Goal: Task Accomplishment & Management: Use online tool/utility

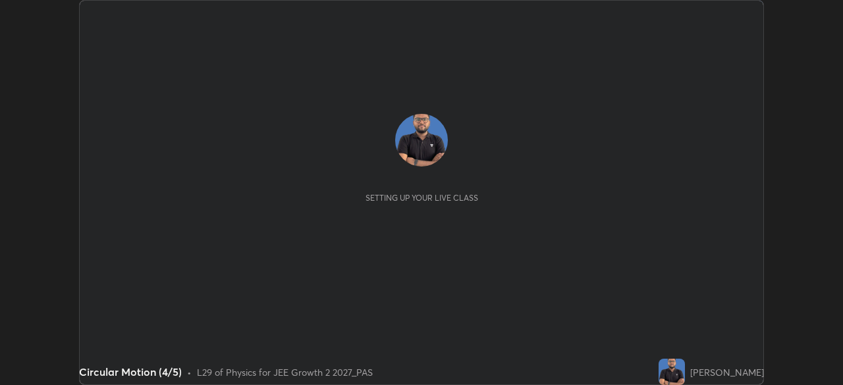
scroll to position [385, 843]
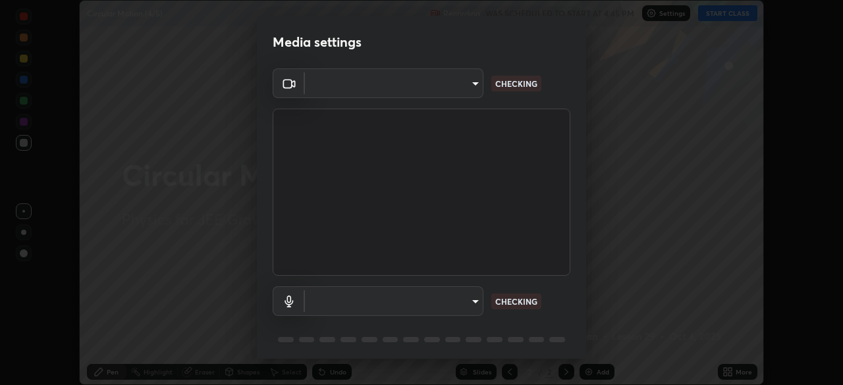
type input "f7d245abf0684c24fcfca86869c925f05e5e90ab47e824b3f573f0e27bb25b40"
click at [461, 302] on body "Erase all Circular Motion (4/5) Recording WAS SCHEDULED TO START AT 4:45 PM Set…" at bounding box center [421, 192] width 843 height 385
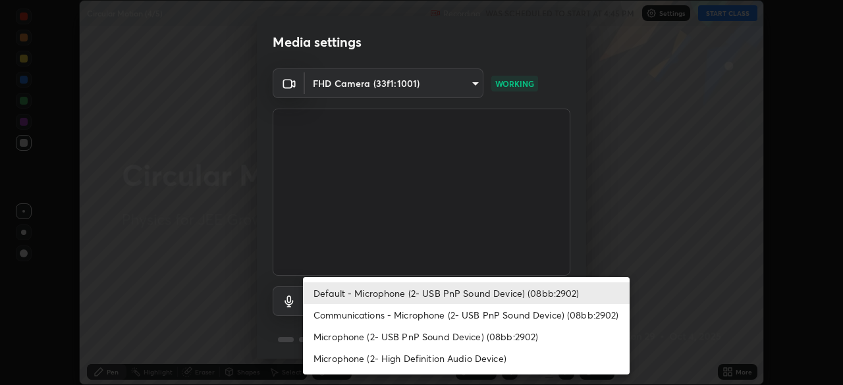
click at [447, 320] on li "Communications - Microphone (2- USB PnP Sound Device) (08bb:2902)" at bounding box center [466, 315] width 327 height 22
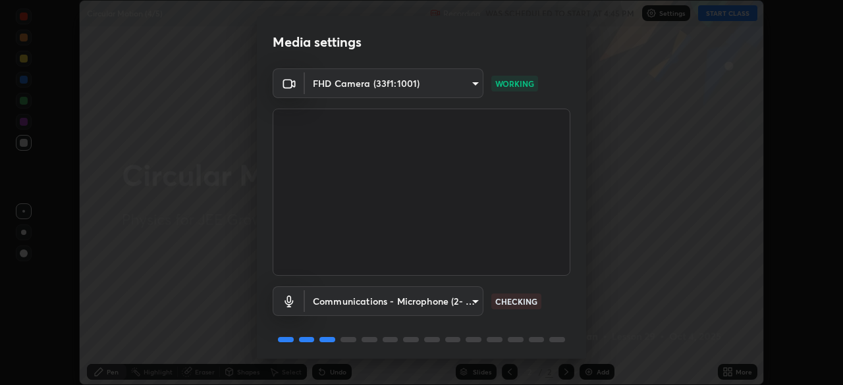
click at [439, 295] on body "Erase all Circular Motion (4/5) Recording WAS SCHEDULED TO START AT 4:45 PM Set…" at bounding box center [421, 192] width 843 height 385
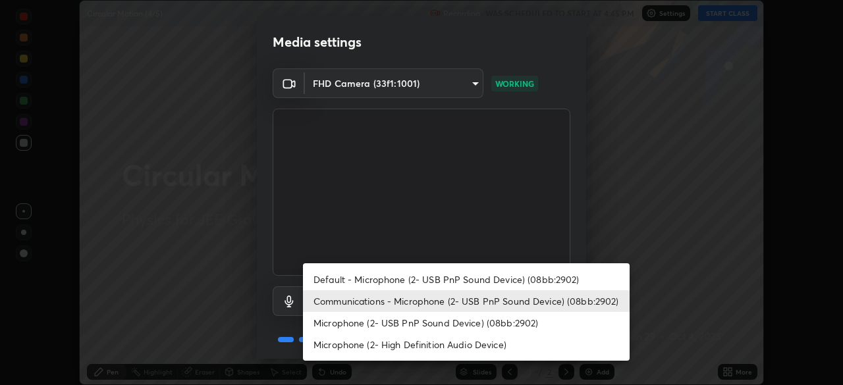
click at [469, 275] on li "Default - Microphone (2- USB PnP Sound Device) (08bb:2902)" at bounding box center [466, 280] width 327 height 22
type input "default"
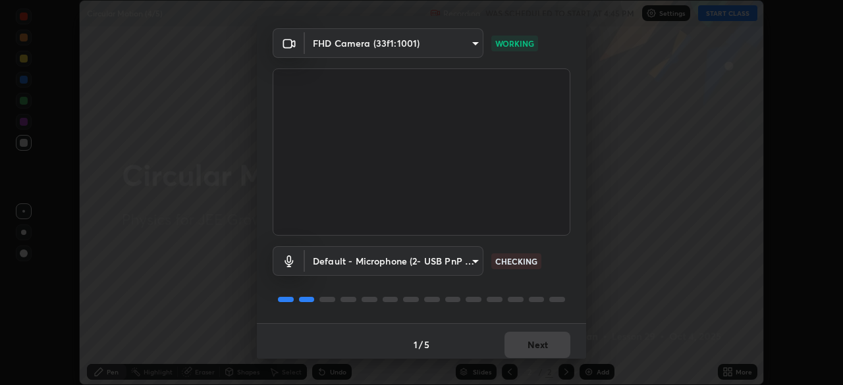
scroll to position [47, 0]
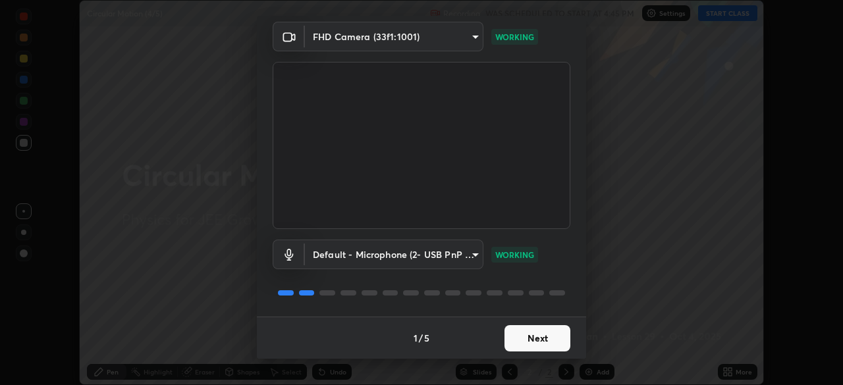
click at [551, 331] on button "Next" at bounding box center [538, 338] width 66 height 26
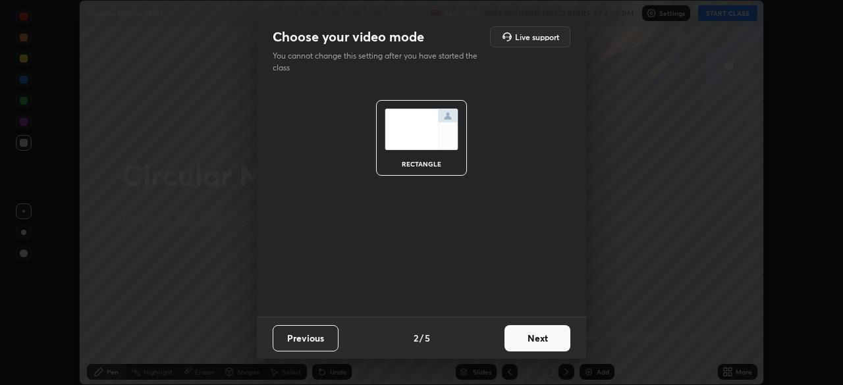
scroll to position [0, 0]
click at [550, 331] on button "Next" at bounding box center [538, 338] width 66 height 26
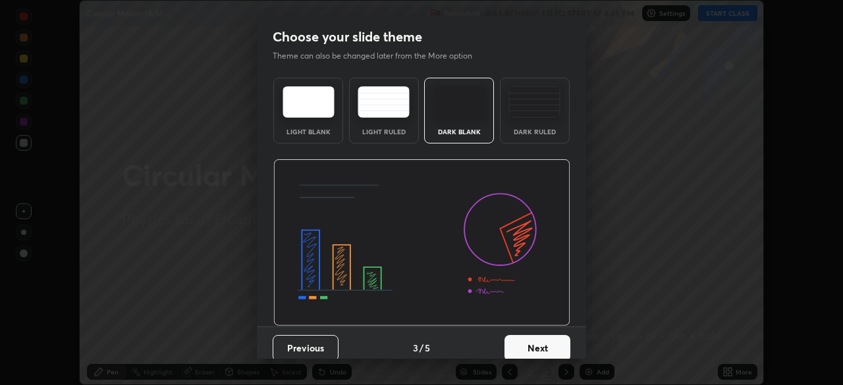
click at [549, 337] on button "Next" at bounding box center [538, 348] width 66 height 26
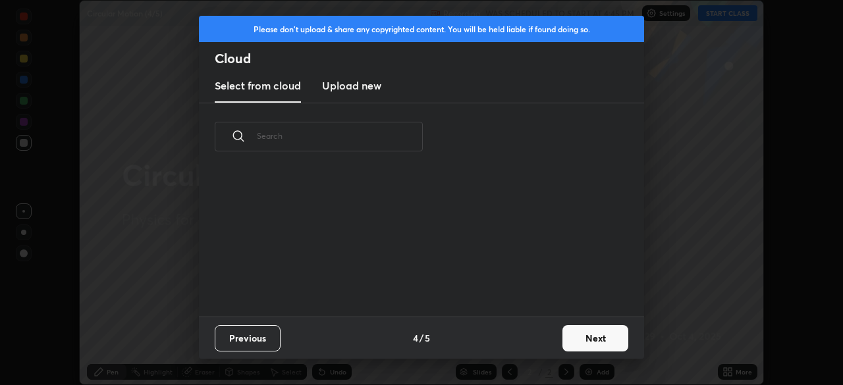
click at [542, 333] on div "Previous 4 / 5 Next" at bounding box center [421, 338] width 445 height 42
click at [602, 338] on button "Next" at bounding box center [596, 338] width 66 height 26
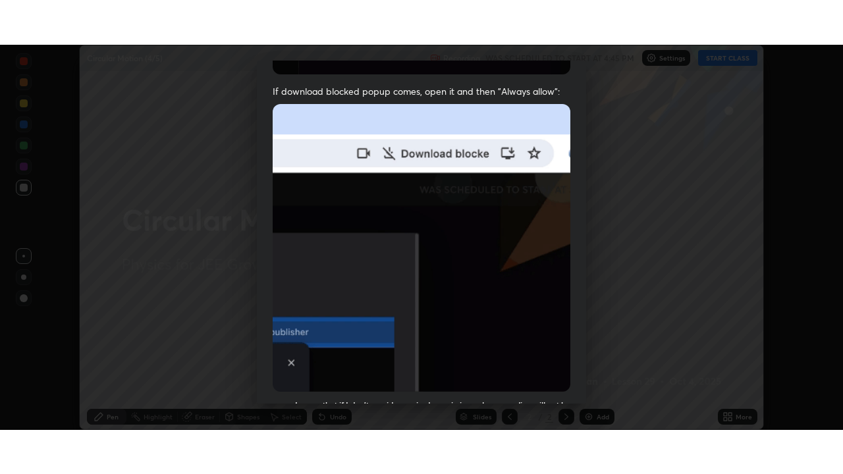
scroll to position [316, 0]
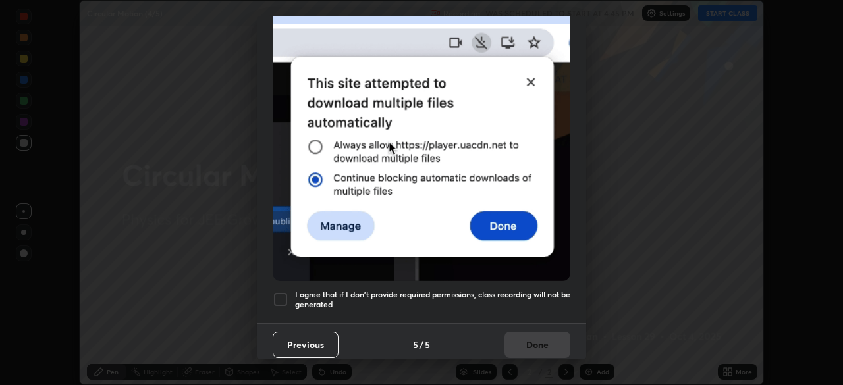
click at [501, 290] on h5 "I agree that if I don't provide required permissions, class recording will not …" at bounding box center [432, 300] width 275 height 20
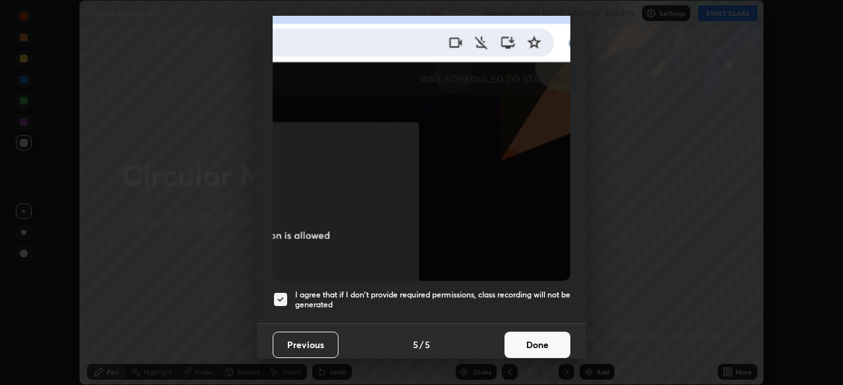
click at [526, 342] on button "Done" at bounding box center [538, 345] width 66 height 26
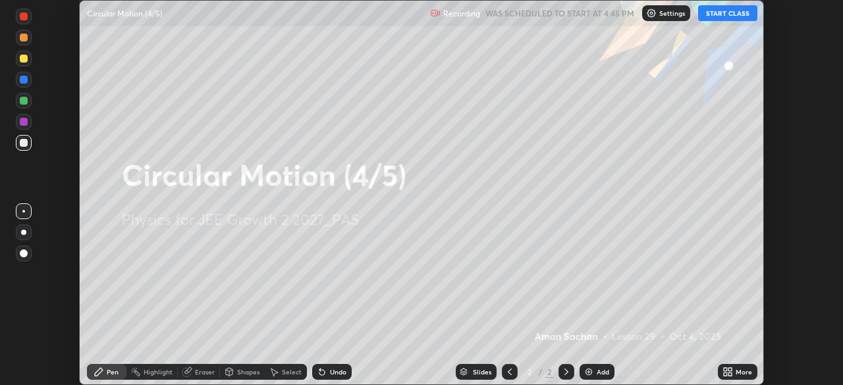
click at [731, 368] on icon at bounding box center [730, 369] width 3 height 3
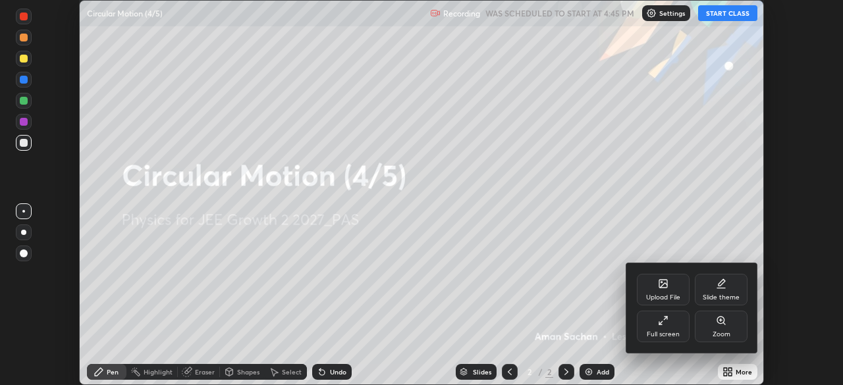
click at [675, 328] on div "Full screen" at bounding box center [663, 327] width 53 height 32
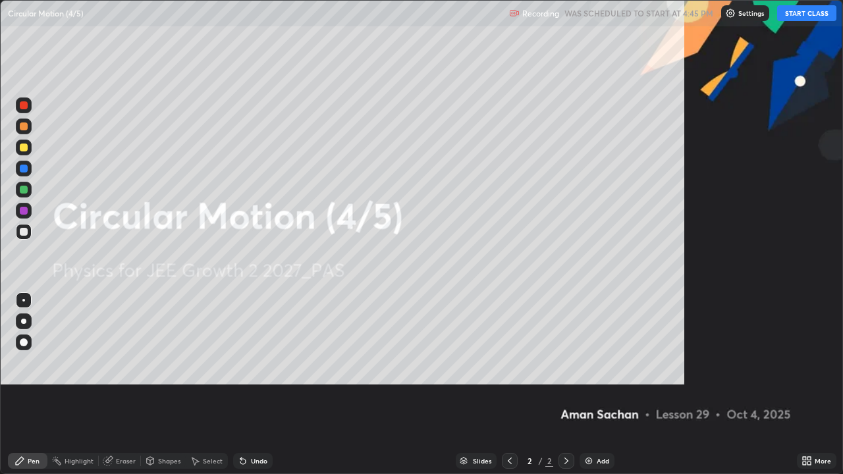
scroll to position [474, 843]
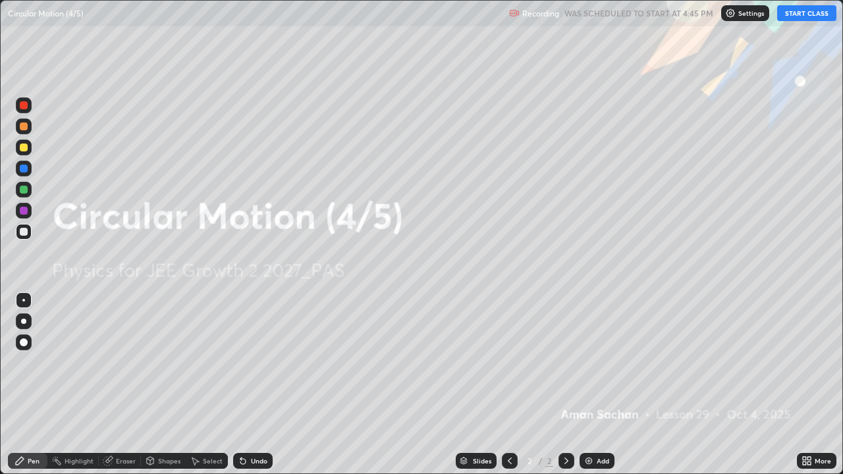
click at [805, 14] on button "START CLASS" at bounding box center [806, 13] width 59 height 16
click at [821, 385] on div "More" at bounding box center [817, 461] width 40 height 16
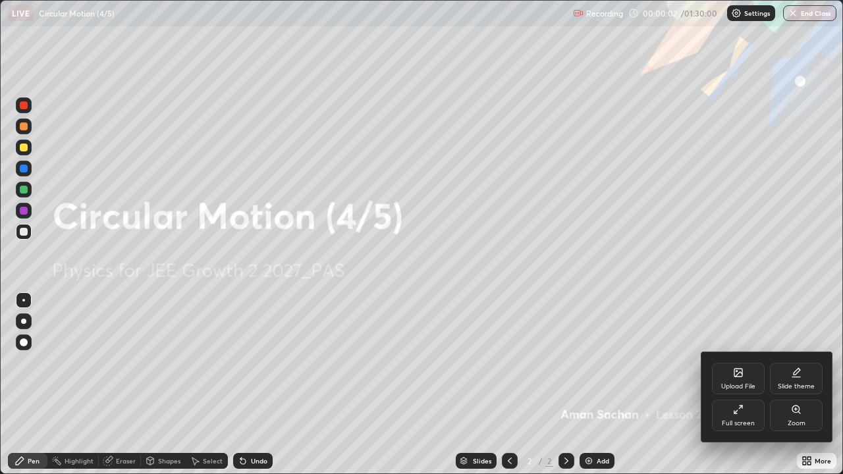
click at [796, 383] on div "Slide theme" at bounding box center [796, 386] width 37 height 7
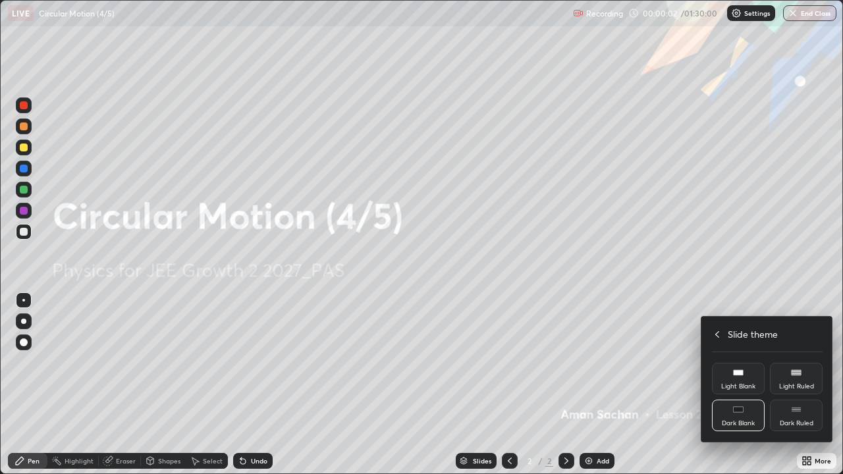
click at [801, 385] on div "Dark Ruled" at bounding box center [796, 416] width 53 height 32
click at [719, 335] on icon at bounding box center [717, 334] width 11 height 11
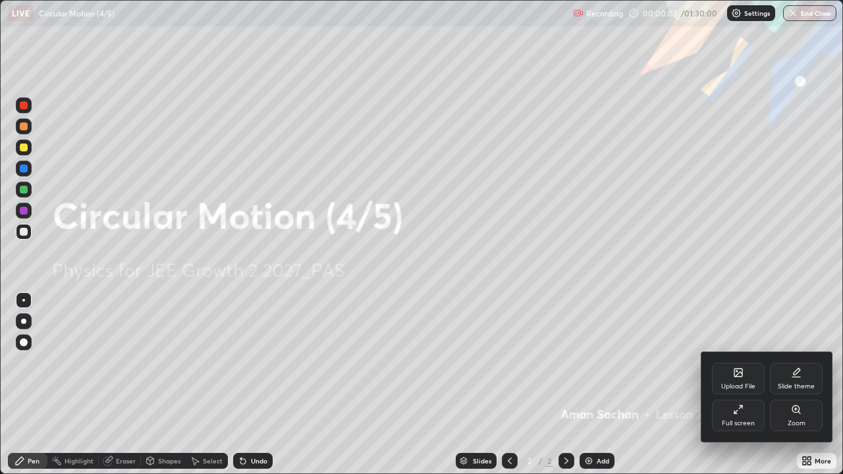
click at [732, 299] on div at bounding box center [421, 237] width 843 height 474
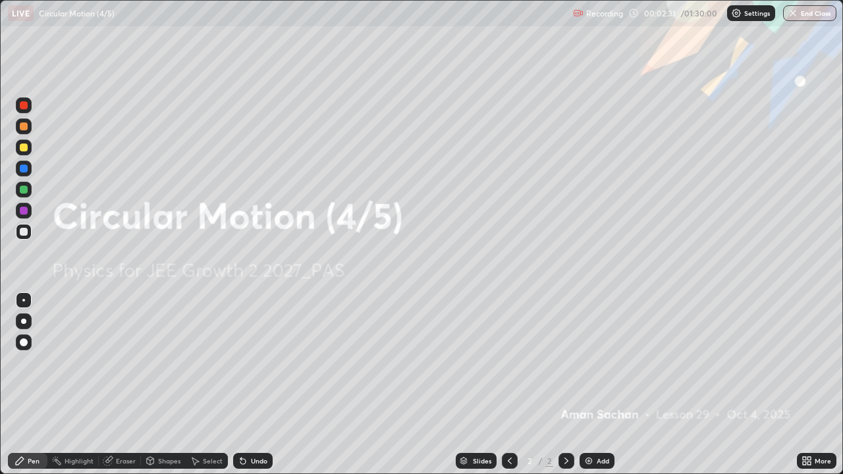
click at [822, 385] on div "More" at bounding box center [817, 461] width 40 height 16
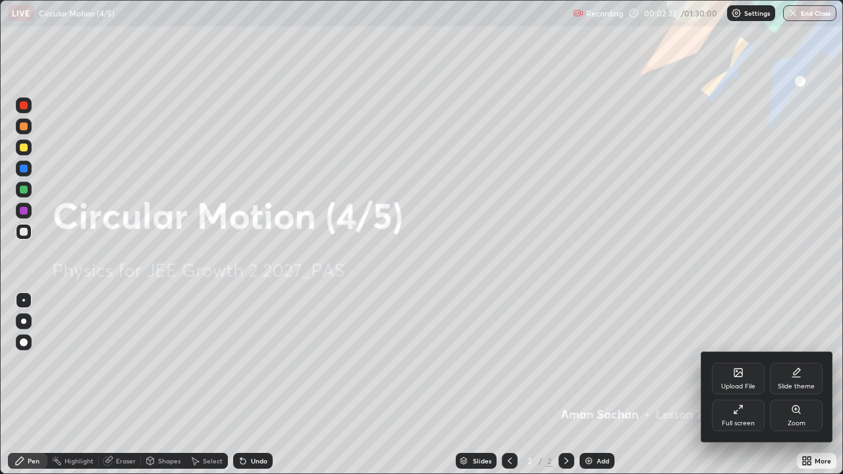
click at [788, 372] on div "Slide theme" at bounding box center [796, 379] width 53 height 32
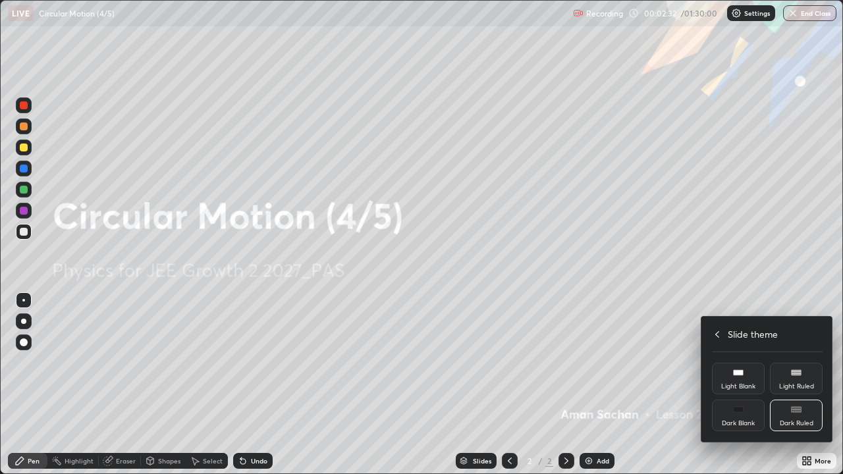
click at [795, 385] on div "Dark Ruled" at bounding box center [796, 416] width 53 height 32
click at [717, 333] on icon at bounding box center [717, 334] width 11 height 11
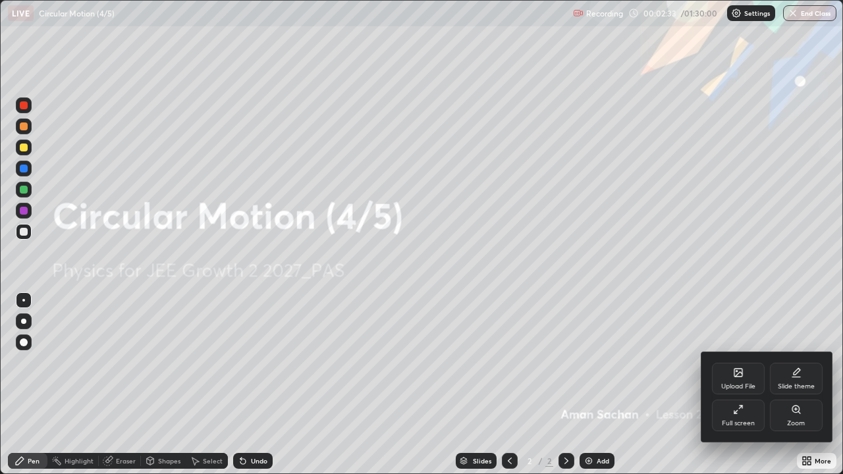
click at [735, 287] on div at bounding box center [421, 237] width 843 height 474
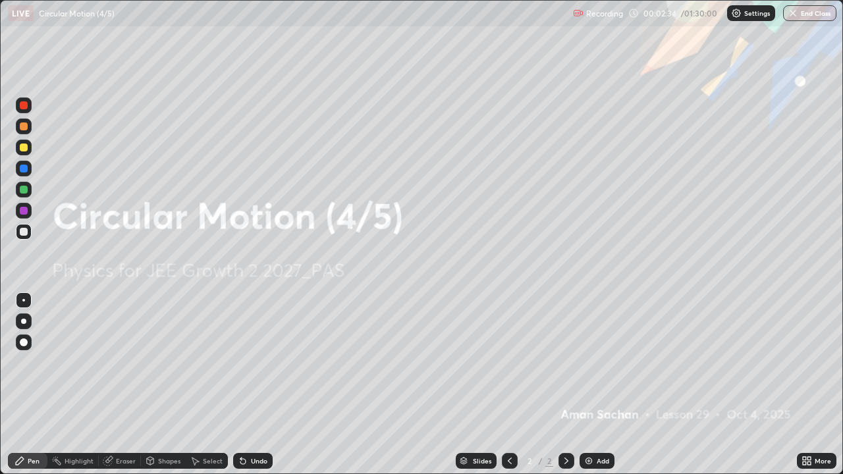
click at [606, 385] on div "Add" at bounding box center [603, 461] width 13 height 7
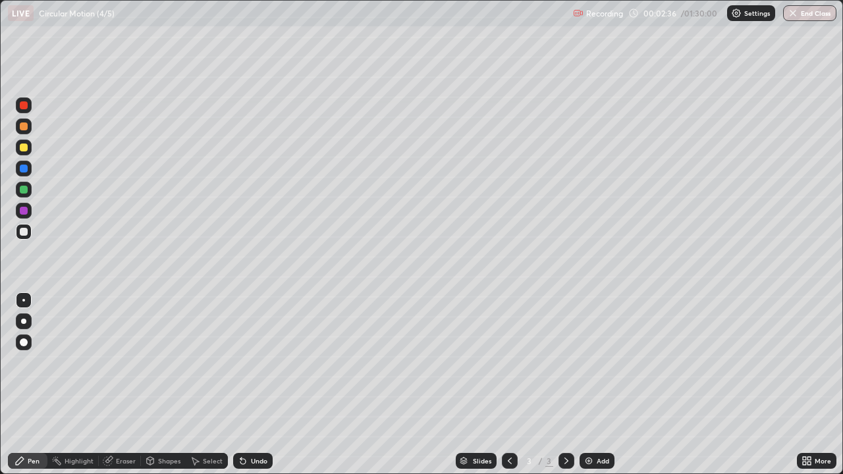
click at [24, 148] on div at bounding box center [24, 148] width 8 height 8
click at [23, 321] on div at bounding box center [23, 321] width 5 height 5
click at [210, 385] on div "Select" at bounding box center [213, 461] width 20 height 7
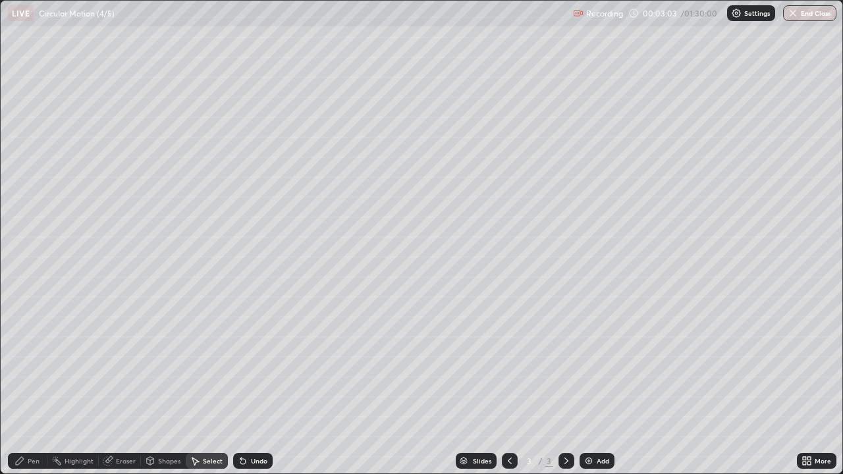
click at [165, 385] on div "Shapes" at bounding box center [169, 461] width 22 height 7
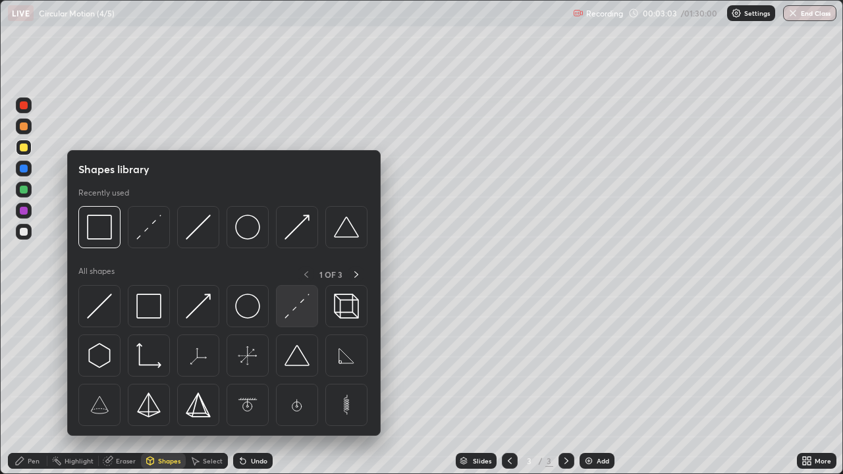
click at [295, 308] on img at bounding box center [297, 306] width 25 height 25
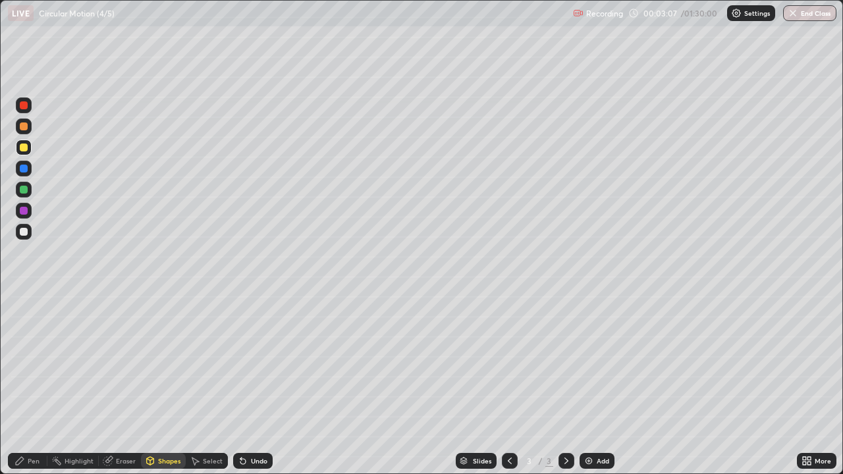
click at [25, 385] on div "Pen" at bounding box center [28, 461] width 40 height 16
click at [24, 235] on div at bounding box center [24, 232] width 8 height 8
click at [598, 385] on div "Add" at bounding box center [603, 461] width 13 height 7
click at [24, 148] on div at bounding box center [24, 148] width 8 height 8
click at [171, 385] on div "Shapes" at bounding box center [169, 461] width 22 height 7
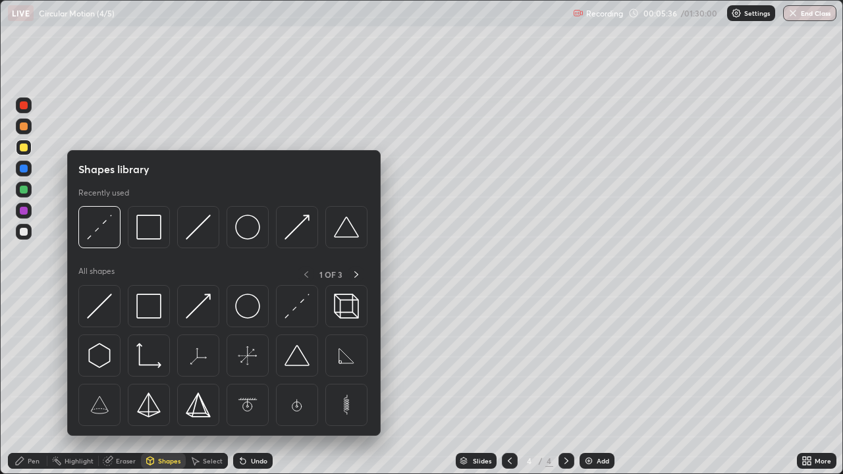
click at [146, 314] on img at bounding box center [148, 306] width 25 height 25
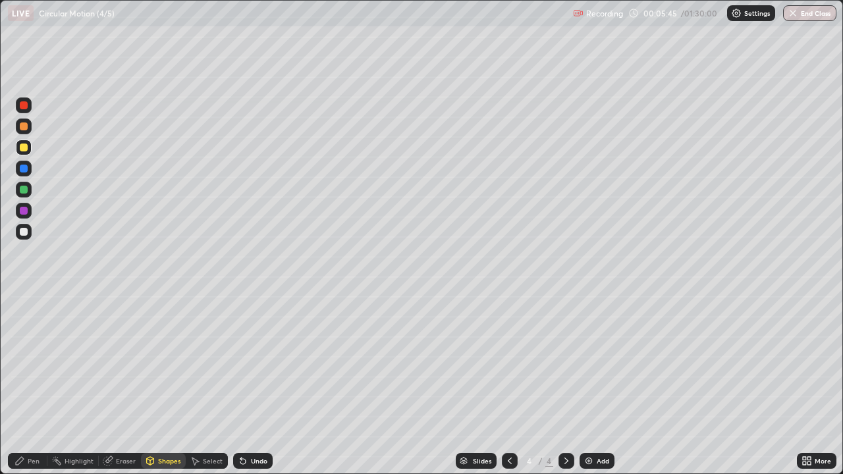
click at [252, 385] on div "Undo" at bounding box center [259, 461] width 16 height 7
click at [36, 385] on div "Pen" at bounding box center [34, 461] width 12 height 7
click at [246, 385] on div "Undo" at bounding box center [253, 461] width 40 height 16
click at [208, 385] on div "Select" at bounding box center [213, 461] width 20 height 7
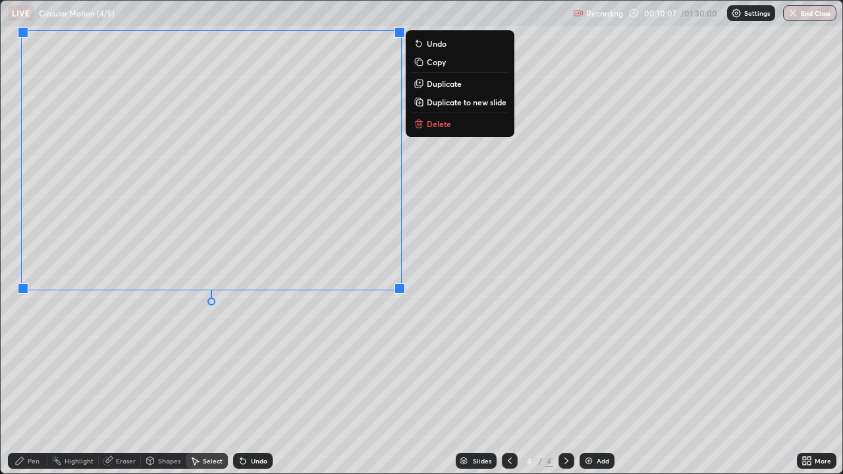
click at [353, 385] on div "0 ° Undo Copy Duplicate Duplicate to new slide Delete" at bounding box center [422, 237] width 842 height 473
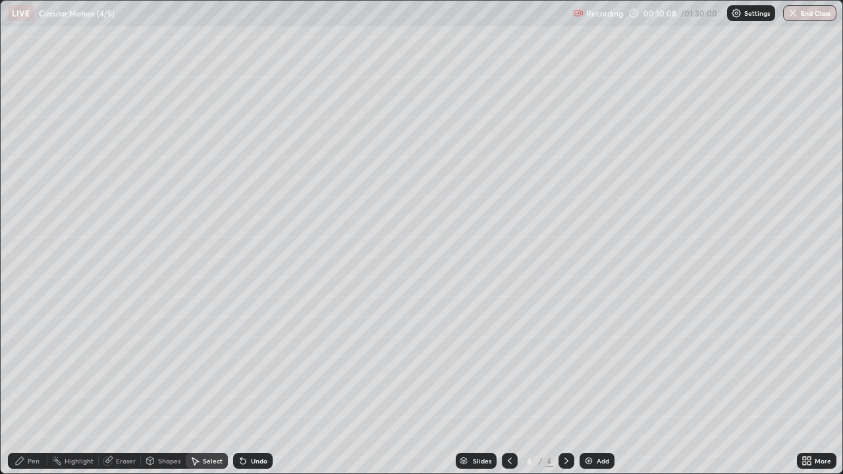
click at [28, 385] on div "Pen" at bounding box center [34, 461] width 12 height 7
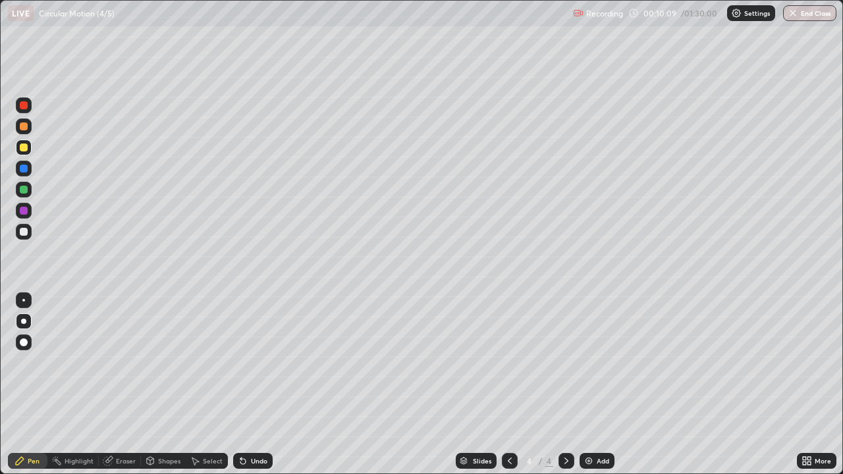
click at [26, 237] on div at bounding box center [24, 232] width 16 height 16
click at [24, 192] on div at bounding box center [24, 190] width 8 height 8
click at [25, 232] on div at bounding box center [24, 232] width 8 height 8
click at [189, 385] on div "Select" at bounding box center [207, 461] width 42 height 26
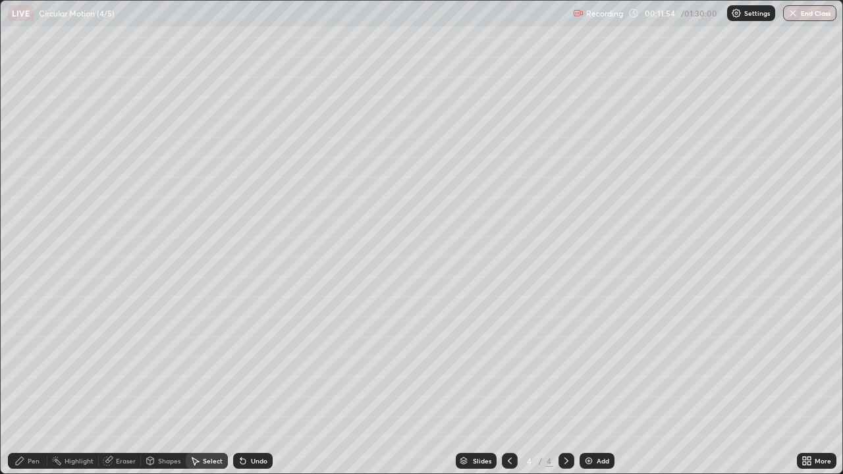
click at [28, 385] on div "Pen" at bounding box center [34, 461] width 12 height 7
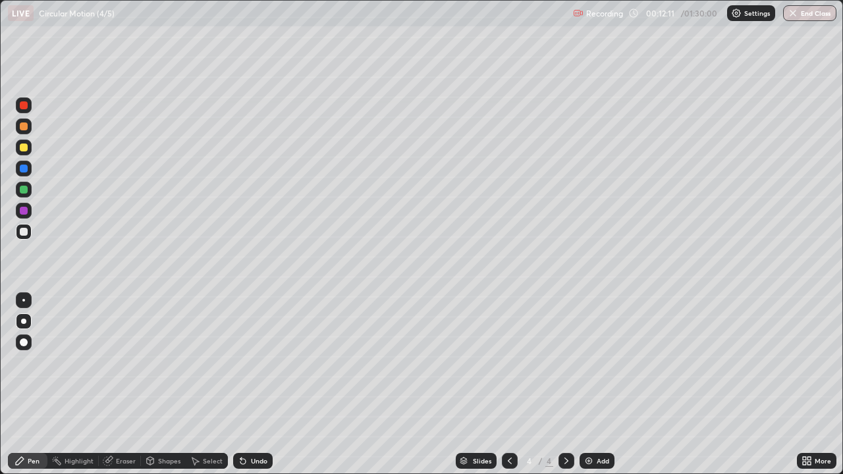
click at [260, 385] on div "Undo" at bounding box center [259, 461] width 16 height 7
click at [25, 190] on div at bounding box center [24, 190] width 8 height 8
click at [21, 229] on div at bounding box center [24, 232] width 8 height 8
click at [28, 148] on div at bounding box center [24, 148] width 16 height 16
click at [31, 235] on div at bounding box center [24, 232] width 16 height 16
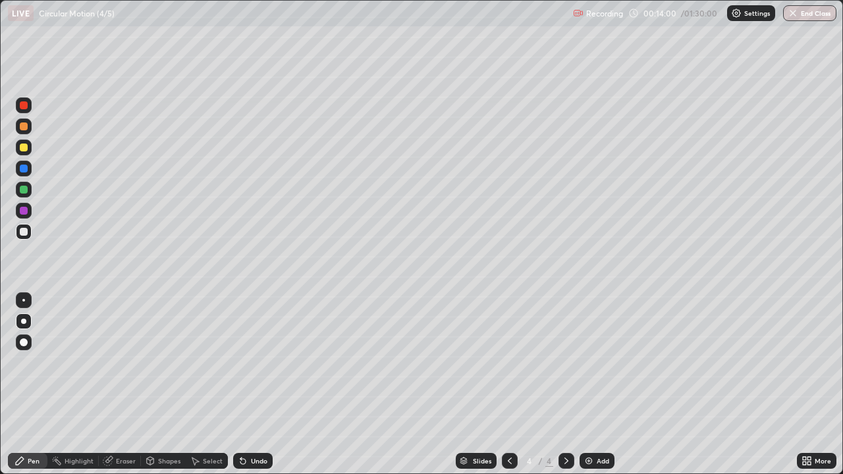
click at [24, 190] on div at bounding box center [24, 190] width 8 height 8
click at [24, 235] on div at bounding box center [24, 232] width 8 height 8
click at [24, 190] on div at bounding box center [24, 190] width 8 height 8
click at [24, 229] on div at bounding box center [24, 232] width 8 height 8
click at [25, 211] on div at bounding box center [24, 211] width 8 height 8
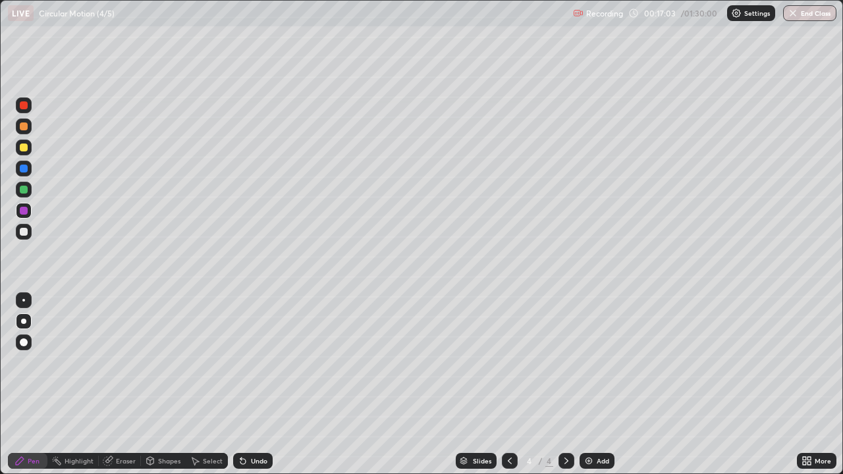
click at [25, 186] on div at bounding box center [24, 190] width 8 height 8
click at [24, 235] on div at bounding box center [24, 232] width 8 height 8
click at [26, 188] on div at bounding box center [24, 190] width 8 height 8
click at [256, 385] on div "Undo" at bounding box center [259, 461] width 16 height 7
click at [258, 385] on div "Undo" at bounding box center [259, 461] width 16 height 7
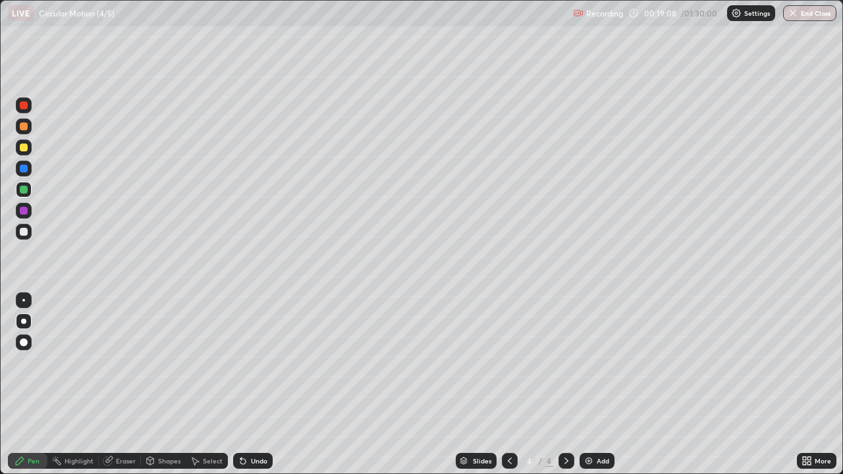
click at [22, 231] on div at bounding box center [24, 232] width 8 height 8
click at [26, 171] on div at bounding box center [24, 169] width 8 height 8
click at [592, 385] on img at bounding box center [589, 461] width 11 height 11
click at [28, 233] on div at bounding box center [24, 232] width 16 height 16
click at [509, 385] on icon at bounding box center [510, 461] width 11 height 11
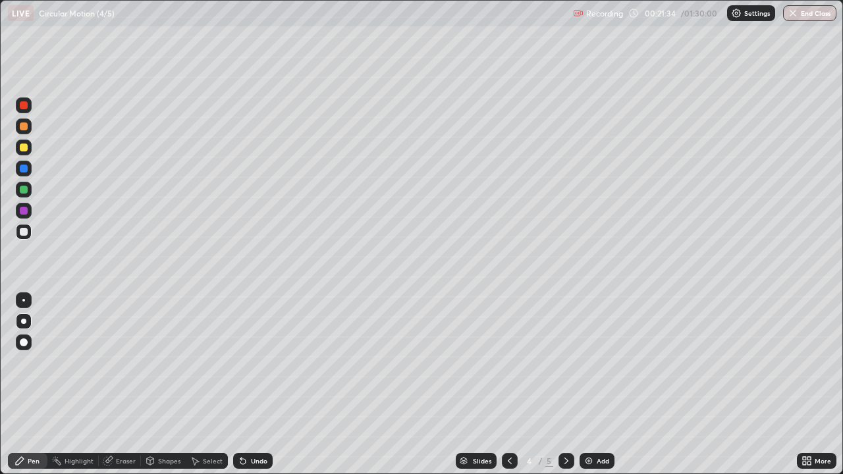
click at [565, 385] on icon at bounding box center [566, 461] width 11 height 11
click at [507, 385] on div at bounding box center [510, 461] width 16 height 16
click at [565, 385] on icon at bounding box center [566, 461] width 11 height 11
click at [22, 235] on div at bounding box center [24, 232] width 8 height 8
click at [246, 385] on div "Undo" at bounding box center [253, 461] width 40 height 16
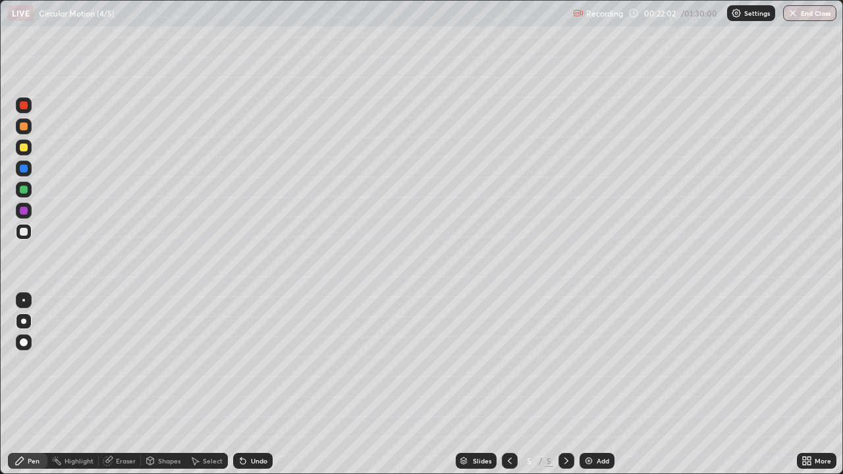
click at [248, 385] on div "Undo" at bounding box center [253, 461] width 40 height 16
click at [251, 385] on div "Undo" at bounding box center [259, 461] width 16 height 7
click at [252, 385] on div "Undo" at bounding box center [253, 461] width 40 height 16
click at [252, 385] on div "Undo" at bounding box center [259, 461] width 16 height 7
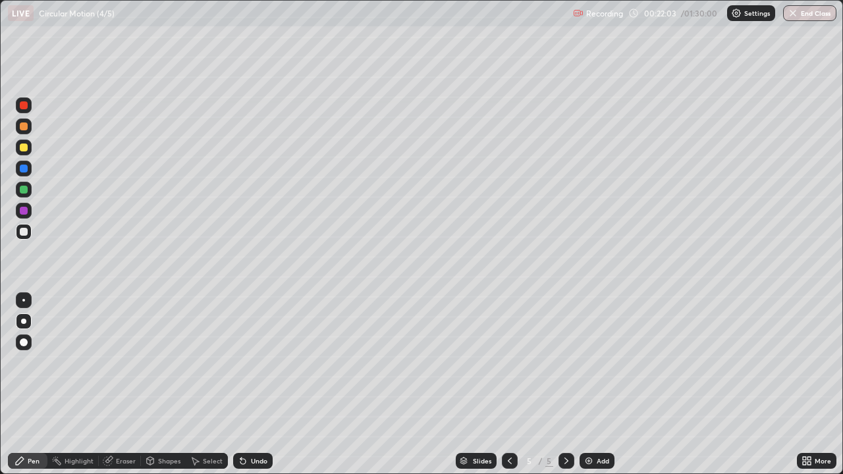
click at [252, 385] on div "Undo" at bounding box center [259, 461] width 16 height 7
click at [248, 385] on div "Undo" at bounding box center [253, 461] width 40 height 16
click at [25, 187] on div at bounding box center [24, 190] width 8 height 8
click at [508, 385] on icon at bounding box center [510, 461] width 11 height 11
click at [565, 385] on icon at bounding box center [566, 461] width 11 height 11
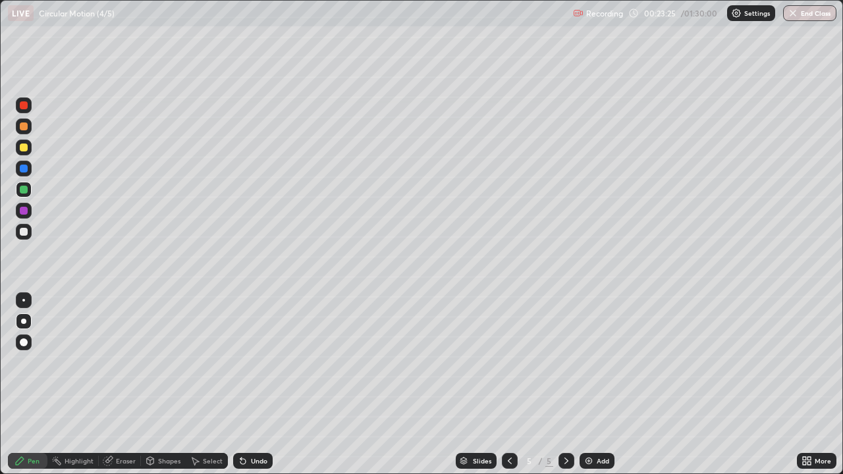
click at [27, 237] on div at bounding box center [24, 232] width 16 height 16
click at [509, 385] on icon at bounding box center [510, 461] width 11 height 11
click at [565, 385] on icon at bounding box center [566, 461] width 11 height 11
click at [595, 385] on div "Add" at bounding box center [597, 461] width 35 height 16
click at [24, 150] on div at bounding box center [24, 148] width 8 height 8
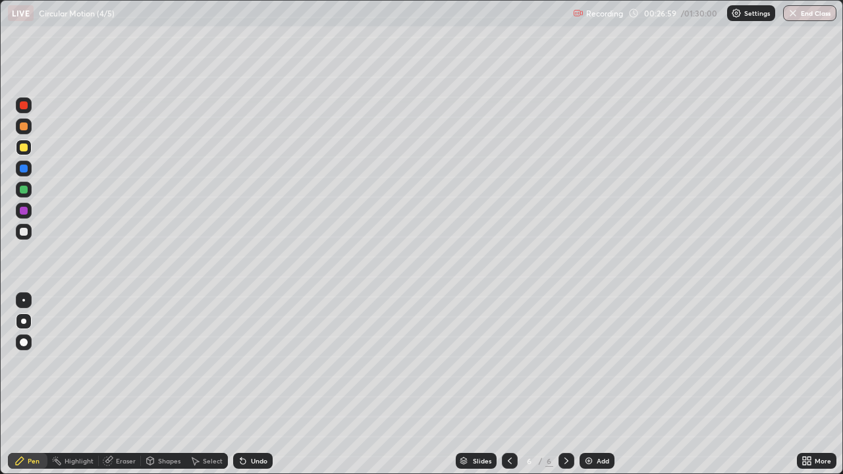
click at [173, 385] on div "Shapes" at bounding box center [169, 461] width 22 height 7
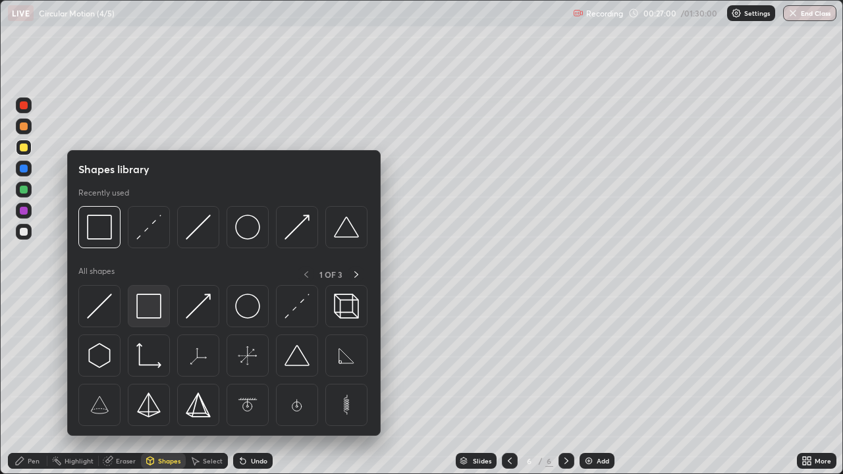
click at [153, 307] on img at bounding box center [148, 306] width 25 height 25
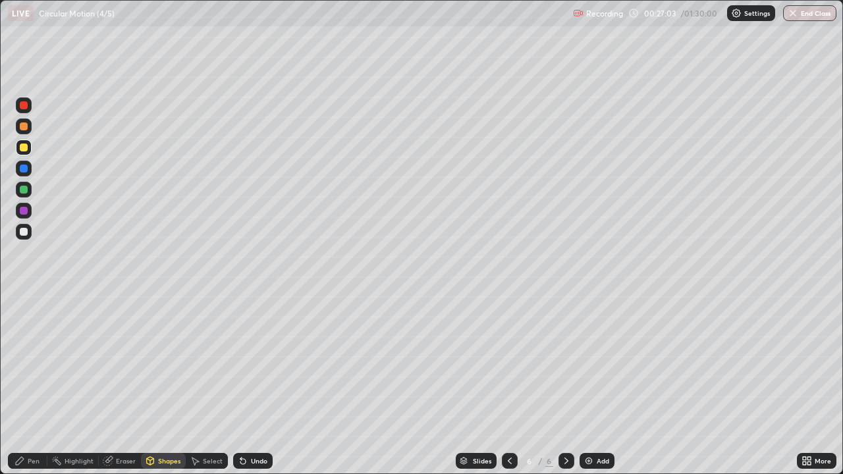
click at [36, 385] on div "Pen" at bounding box center [34, 461] width 12 height 7
click at [24, 300] on div at bounding box center [23, 300] width 3 height 3
click at [24, 190] on div at bounding box center [24, 190] width 8 height 8
click at [24, 233] on div at bounding box center [24, 232] width 8 height 8
click at [24, 322] on div at bounding box center [23, 321] width 5 height 5
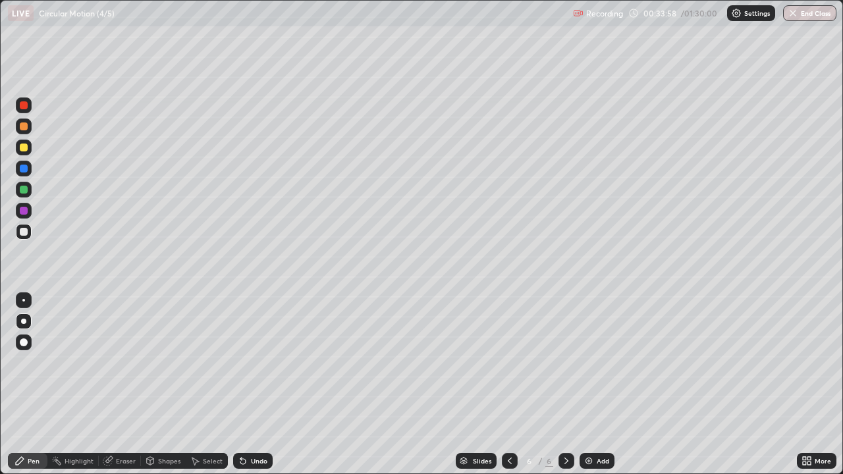
click at [244, 385] on icon at bounding box center [243, 461] width 11 height 11
click at [30, 188] on div at bounding box center [24, 190] width 16 height 16
click at [30, 154] on div at bounding box center [24, 148] width 16 height 16
click at [597, 385] on div "Add" at bounding box center [603, 461] width 13 height 7
click at [160, 385] on div "Shapes" at bounding box center [169, 461] width 22 height 7
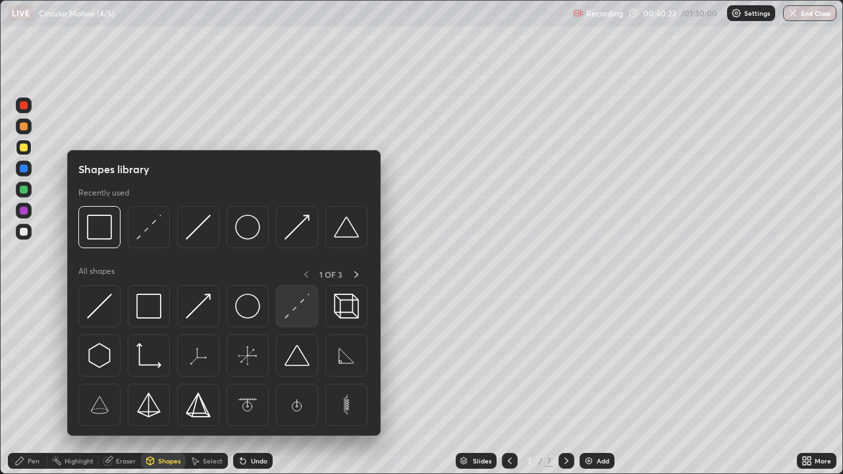
click at [296, 321] on div at bounding box center [297, 306] width 42 height 42
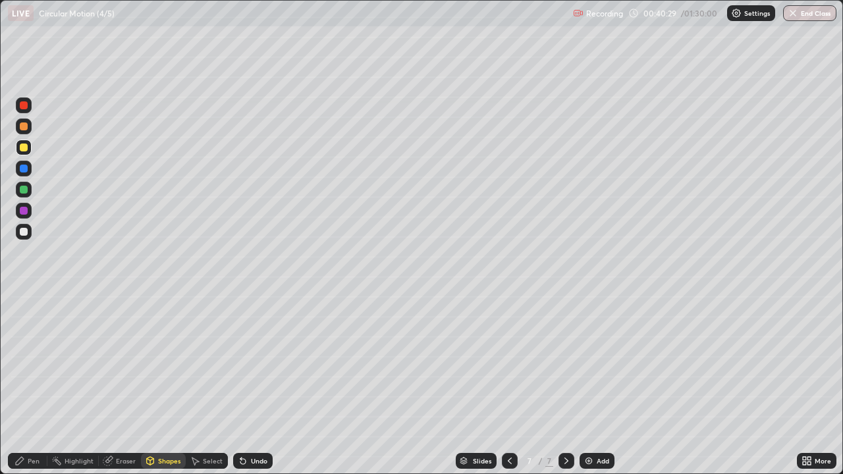
click at [23, 385] on icon at bounding box center [20, 461] width 8 height 8
click at [25, 234] on div at bounding box center [24, 232] width 8 height 8
click at [24, 190] on div at bounding box center [24, 190] width 8 height 8
click at [22, 233] on div at bounding box center [24, 232] width 8 height 8
click at [24, 211] on div at bounding box center [24, 211] width 8 height 8
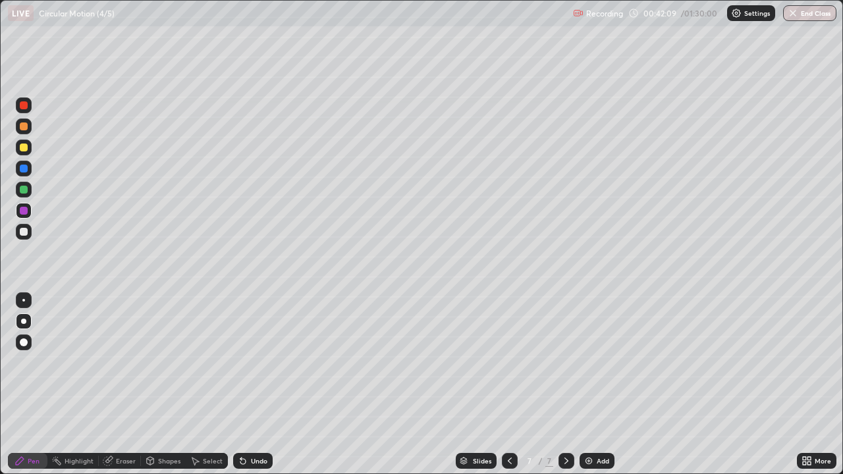
click at [251, 385] on div "Undo" at bounding box center [259, 461] width 16 height 7
click at [246, 385] on div "Undo" at bounding box center [253, 461] width 40 height 16
click at [245, 385] on icon at bounding box center [243, 461] width 11 height 11
click at [21, 237] on div at bounding box center [24, 232] width 16 height 16
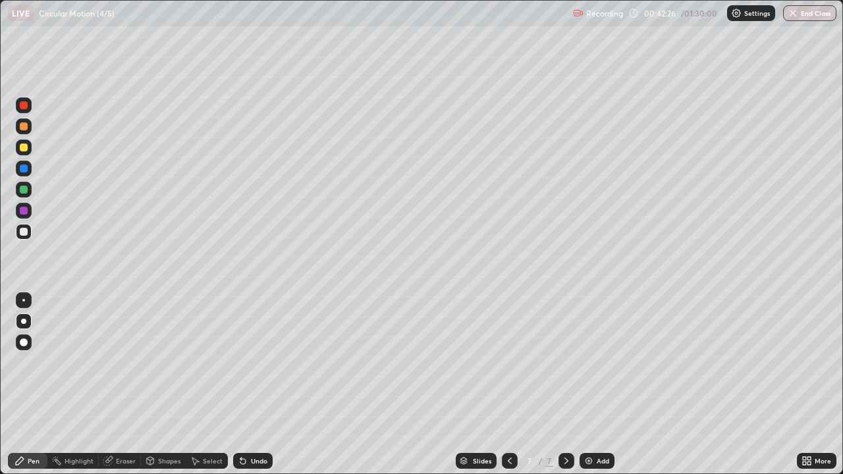
click at [26, 190] on div at bounding box center [24, 190] width 8 height 8
click at [30, 231] on div at bounding box center [24, 232] width 16 height 16
click at [24, 213] on div at bounding box center [24, 211] width 8 height 8
click at [27, 233] on div at bounding box center [24, 232] width 8 height 8
click at [26, 169] on div at bounding box center [24, 169] width 8 height 8
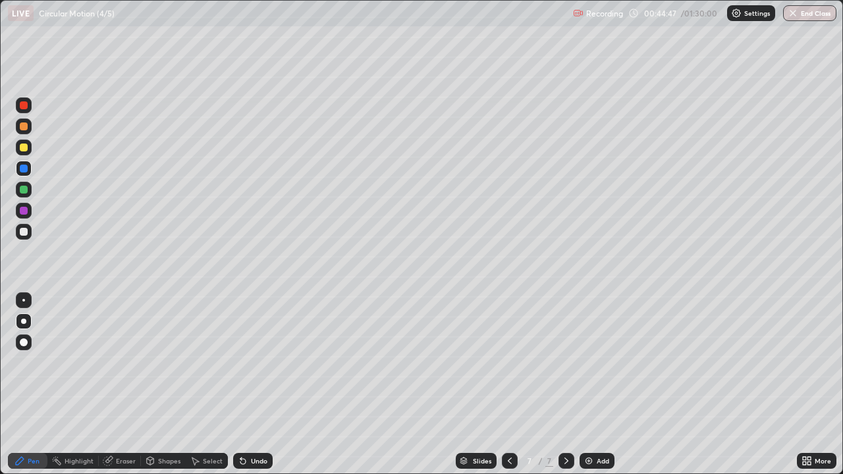
click at [123, 385] on div "Eraser" at bounding box center [126, 461] width 20 height 7
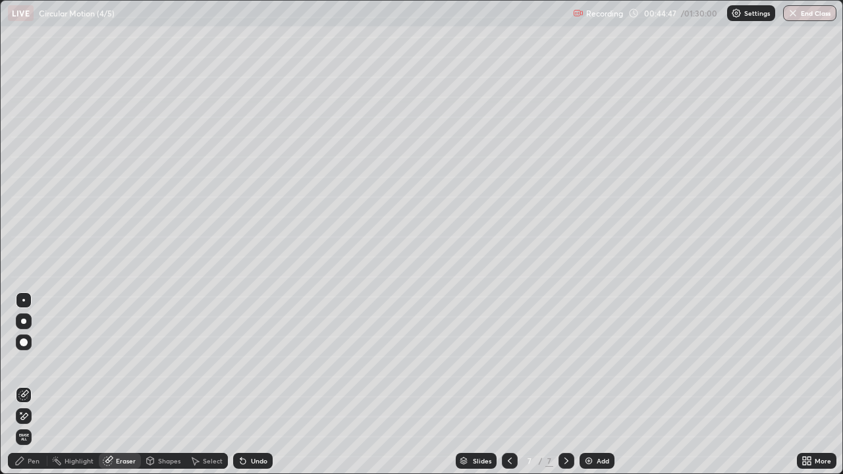
click at [22, 385] on icon at bounding box center [23, 416] width 11 height 11
click at [586, 385] on img at bounding box center [589, 461] width 11 height 11
click at [34, 385] on div "Pen" at bounding box center [28, 461] width 40 height 16
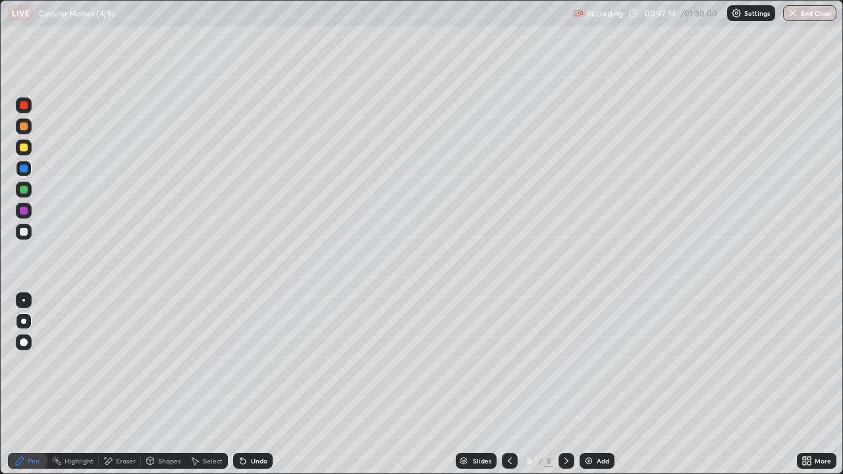
click at [27, 150] on div at bounding box center [24, 148] width 8 height 8
click at [162, 385] on div "Shapes" at bounding box center [169, 461] width 22 height 7
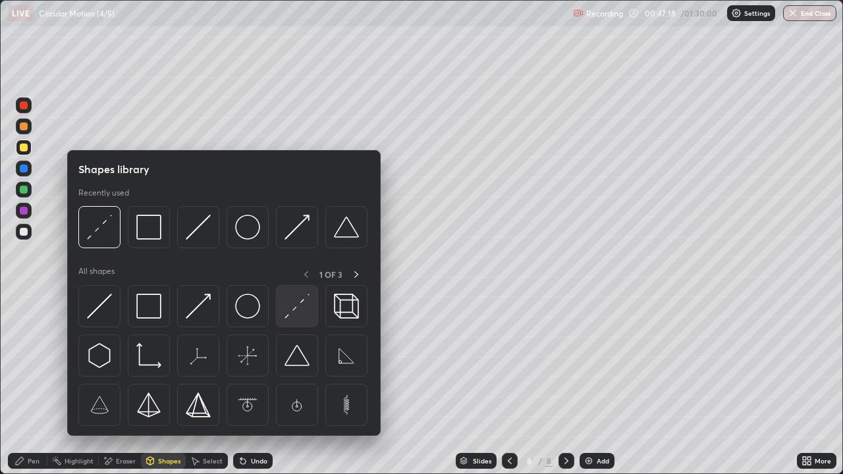
click at [295, 317] on img at bounding box center [297, 306] width 25 height 25
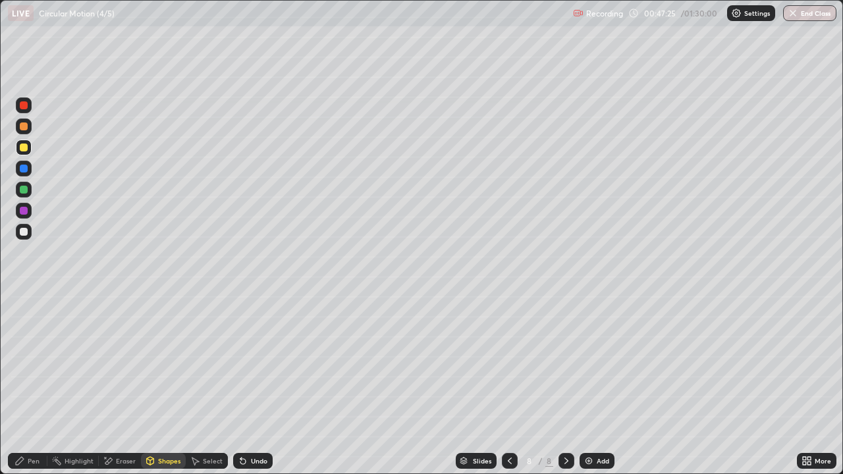
click at [35, 385] on div "Pen" at bounding box center [34, 461] width 12 height 7
click at [26, 232] on div at bounding box center [24, 232] width 8 height 8
click at [25, 210] on div at bounding box center [24, 211] width 8 height 8
click at [27, 213] on div at bounding box center [24, 211] width 8 height 8
click at [25, 192] on div at bounding box center [24, 190] width 8 height 8
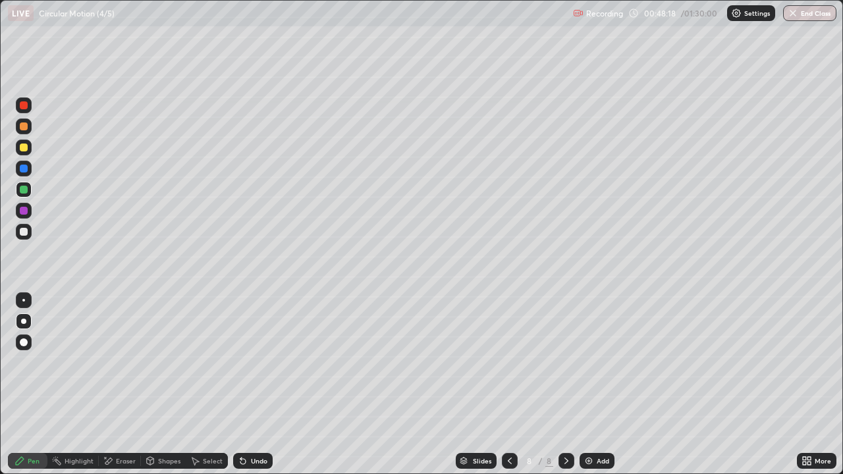
click at [26, 212] on div at bounding box center [24, 211] width 8 height 8
click at [26, 188] on div at bounding box center [24, 190] width 8 height 8
click at [164, 385] on div "Shapes" at bounding box center [169, 461] width 22 height 7
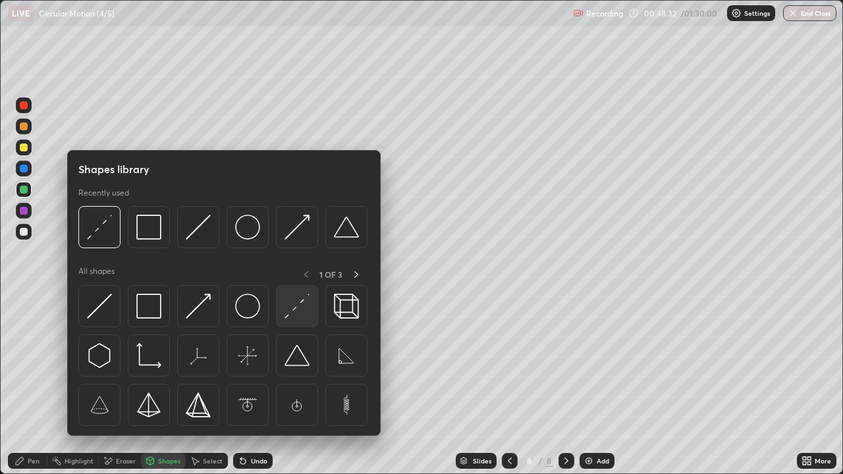
click at [295, 314] on img at bounding box center [297, 306] width 25 height 25
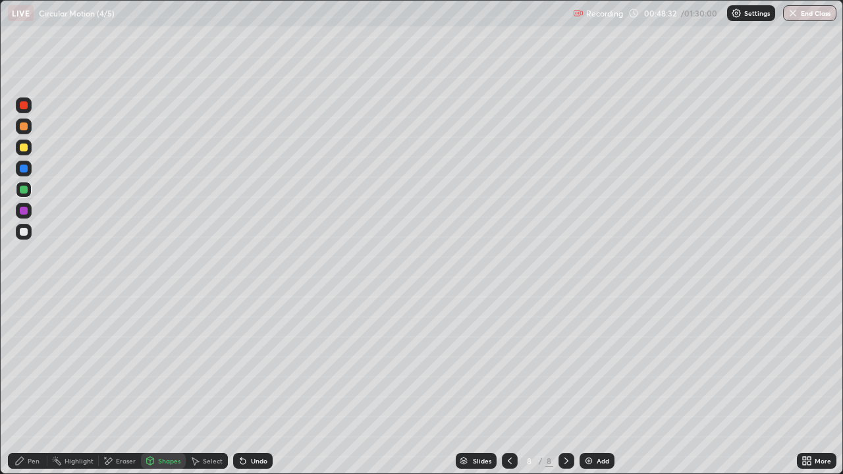
click at [31, 168] on div at bounding box center [24, 169] width 16 height 16
click at [31, 385] on div "Pen" at bounding box center [34, 461] width 12 height 7
click at [29, 236] on div at bounding box center [24, 232] width 16 height 16
click at [507, 385] on icon at bounding box center [510, 461] width 11 height 11
click at [572, 385] on div at bounding box center [567, 461] width 16 height 16
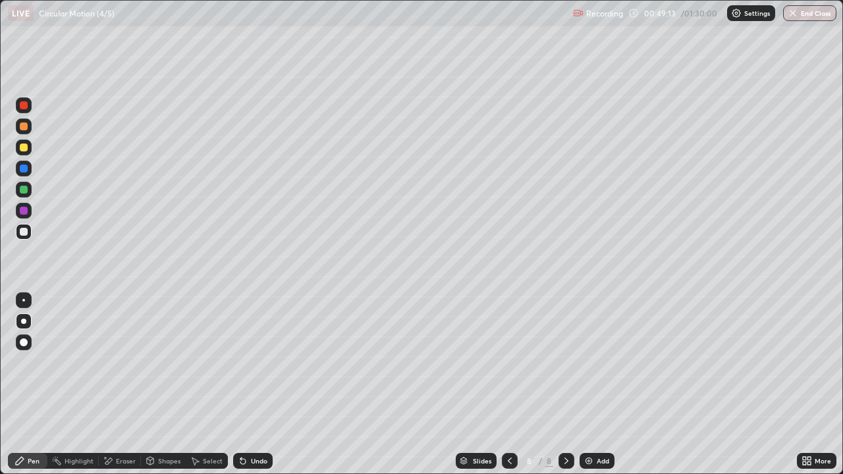
click at [30, 148] on div at bounding box center [24, 148] width 16 height 16
click at [252, 385] on div "Undo" at bounding box center [259, 461] width 16 height 7
click at [262, 385] on div "Undo" at bounding box center [259, 461] width 16 height 7
click at [508, 385] on icon at bounding box center [510, 461] width 11 height 11
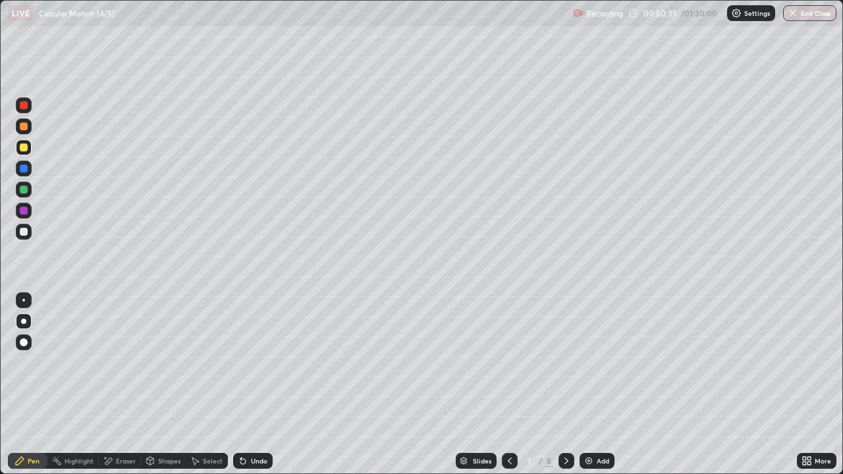
click at [563, 385] on icon at bounding box center [566, 461] width 11 height 11
click at [20, 128] on div at bounding box center [24, 127] width 8 height 8
click at [166, 385] on div "Shapes" at bounding box center [169, 461] width 22 height 7
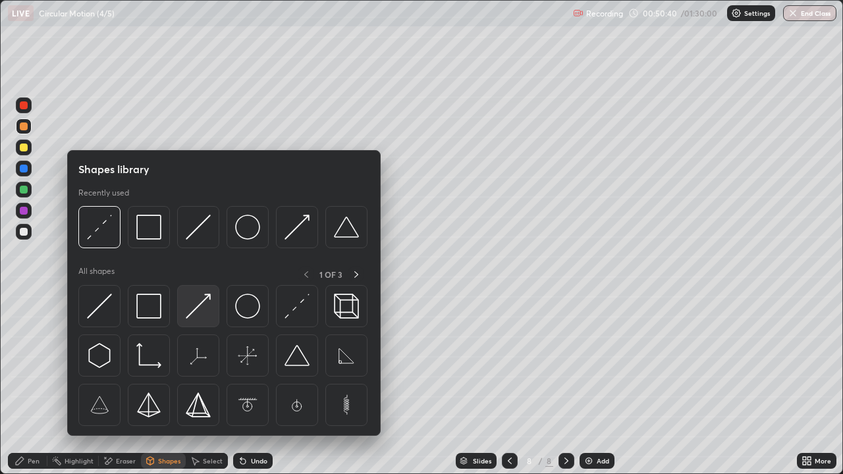
click at [201, 306] on img at bounding box center [198, 306] width 25 height 25
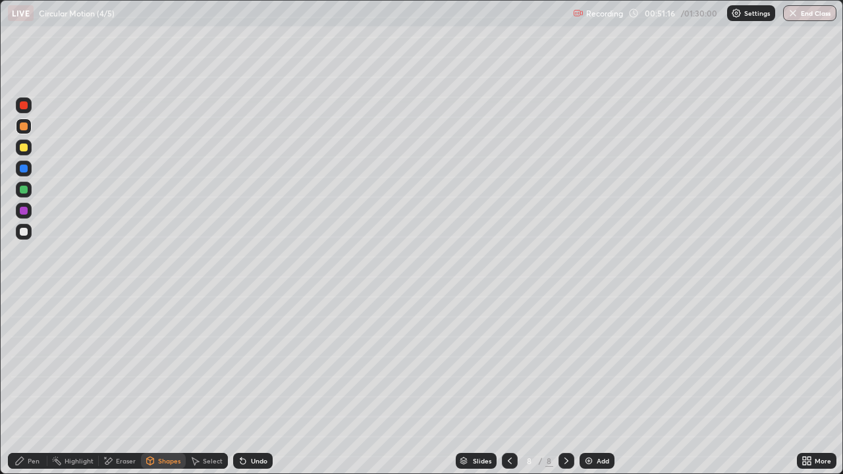
click at [505, 385] on div at bounding box center [510, 461] width 16 height 16
click at [509, 385] on icon at bounding box center [510, 461] width 11 height 11
click at [550, 385] on div "8" at bounding box center [550, 461] width 8 height 12
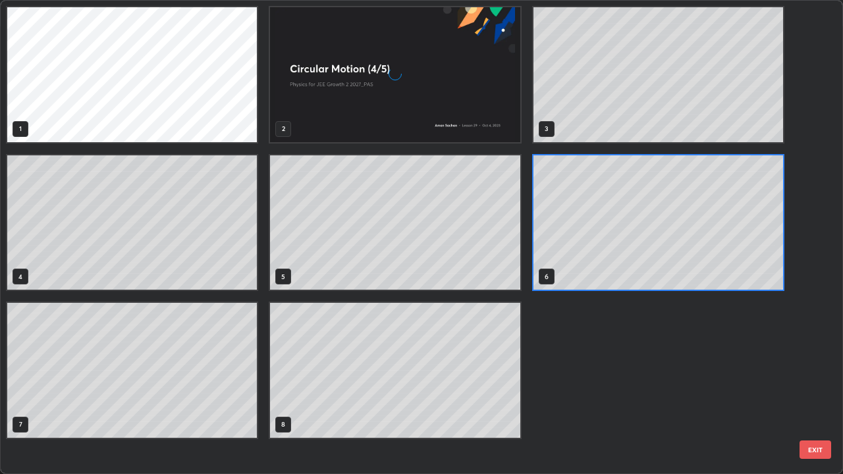
click at [561, 385] on div "1 2 3 4 5 6 7 8" at bounding box center [410, 237] width 819 height 473
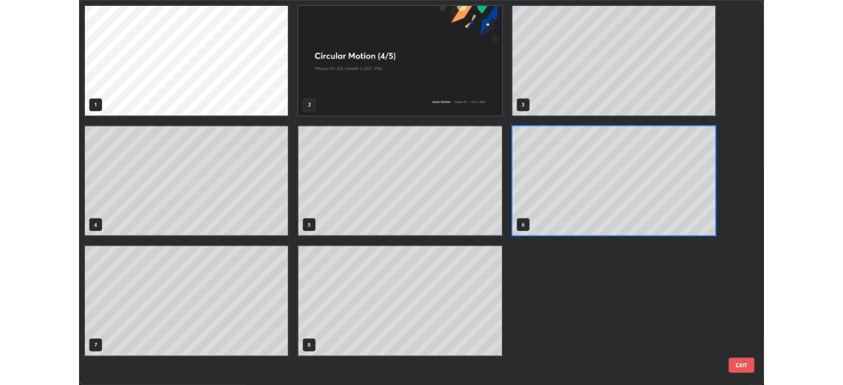
scroll to position [469, 835]
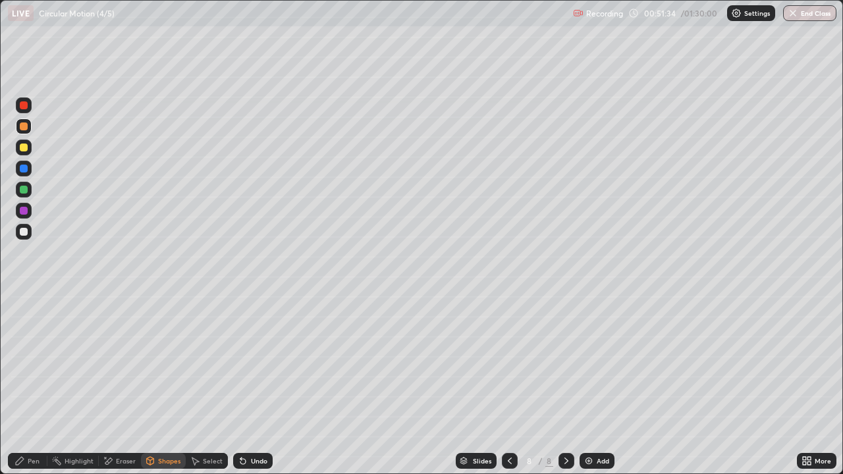
click at [251, 385] on div "Undo" at bounding box center [259, 461] width 16 height 7
click at [246, 385] on div "Undo" at bounding box center [253, 461] width 40 height 16
click at [114, 385] on div "Eraser" at bounding box center [120, 461] width 42 height 16
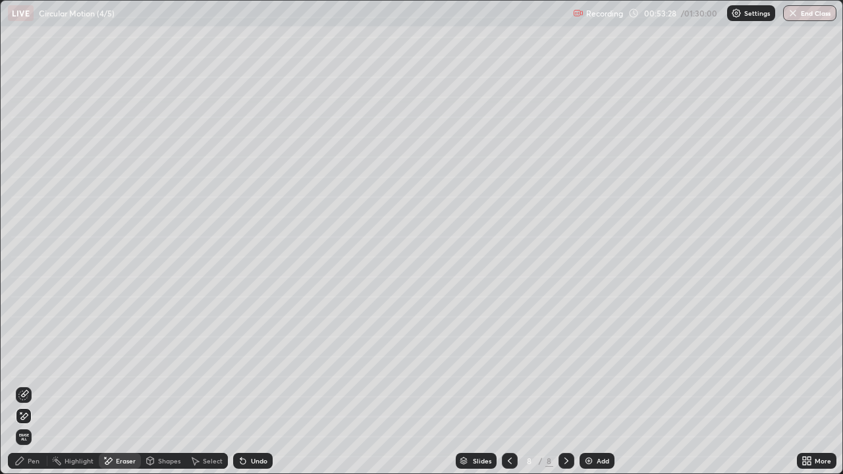
click at [24, 385] on icon at bounding box center [19, 461] width 11 height 11
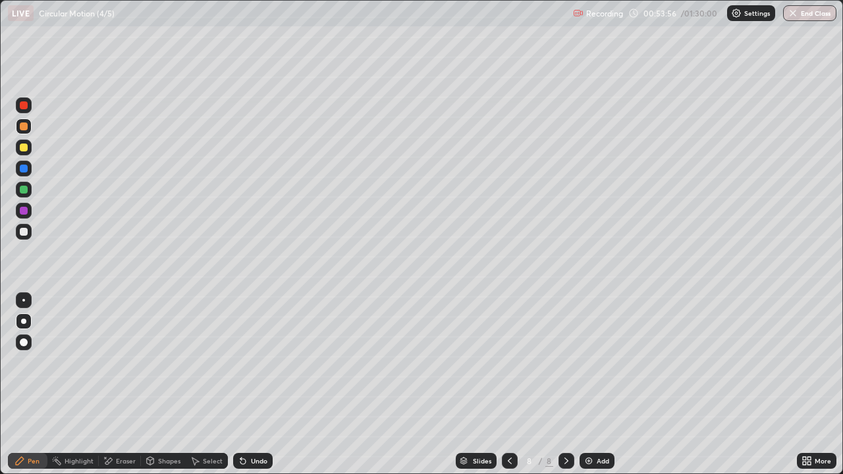
click at [24, 172] on div at bounding box center [24, 169] width 8 height 8
click at [20, 123] on div at bounding box center [24, 127] width 8 height 8
click at [158, 385] on div "Shapes" at bounding box center [169, 461] width 22 height 7
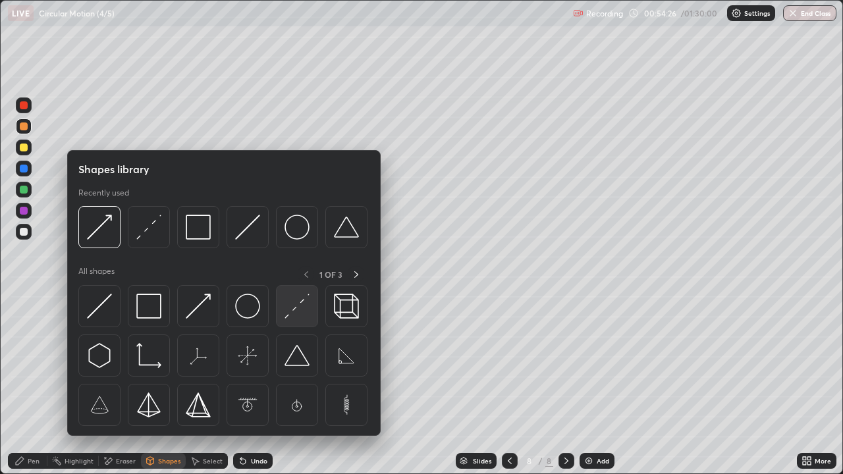
click at [296, 315] on img at bounding box center [297, 306] width 25 height 25
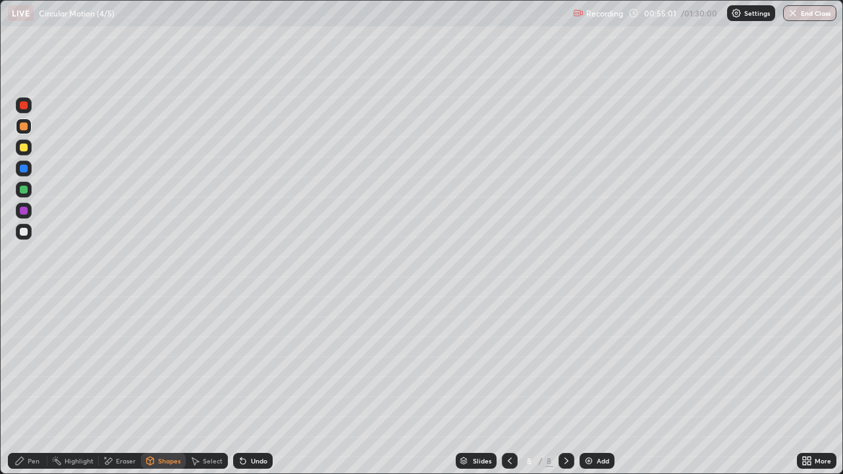
click at [27, 385] on div "Pen" at bounding box center [28, 461] width 40 height 16
click at [24, 148] on div at bounding box center [24, 148] width 8 height 8
click at [589, 385] on img at bounding box center [589, 461] width 11 height 11
click at [158, 385] on div "Shapes" at bounding box center [169, 461] width 22 height 7
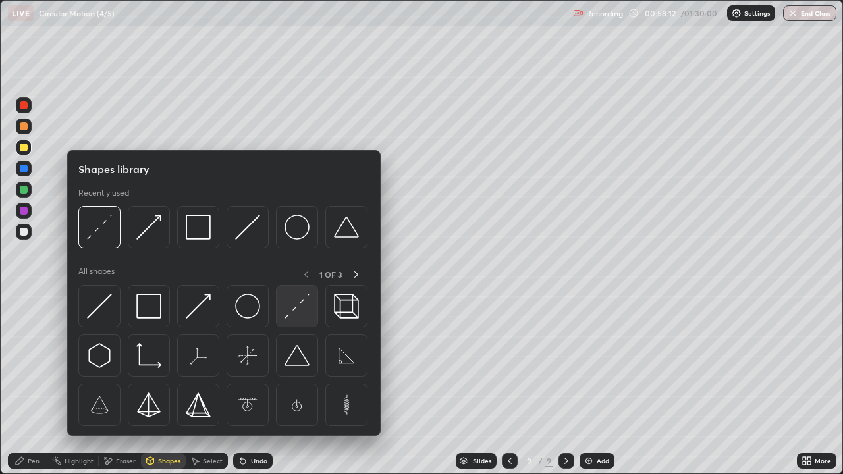
click at [302, 310] on img at bounding box center [297, 306] width 25 height 25
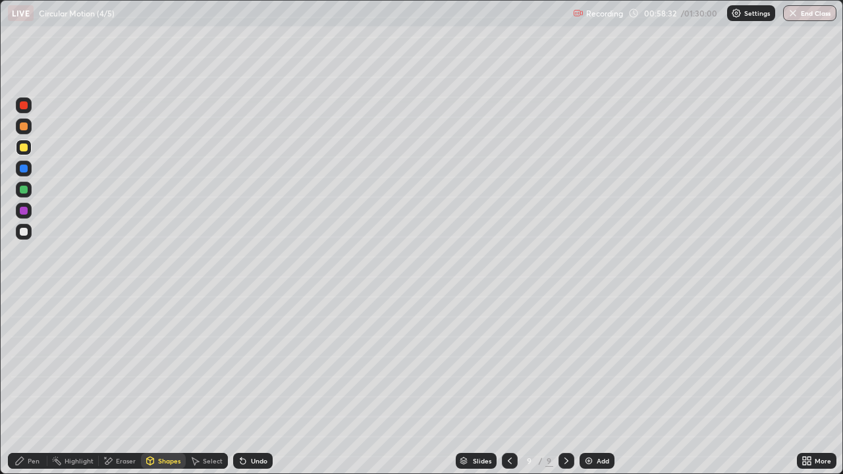
click at [26, 151] on div at bounding box center [24, 148] width 8 height 8
click at [245, 385] on icon at bounding box center [243, 461] width 11 height 11
click at [36, 385] on div "Pen" at bounding box center [34, 461] width 12 height 7
click at [27, 165] on div at bounding box center [24, 169] width 8 height 8
click at [23, 190] on div at bounding box center [24, 190] width 8 height 8
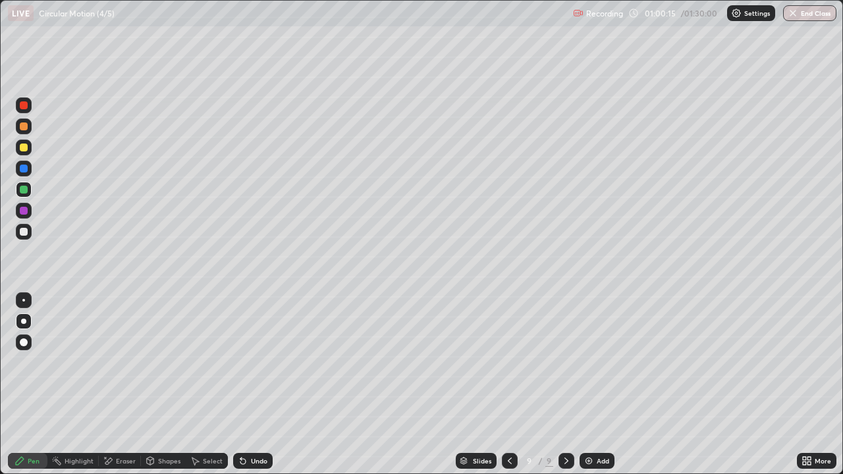
click at [24, 232] on div at bounding box center [24, 232] width 8 height 8
click at [22, 148] on div at bounding box center [24, 148] width 8 height 8
click at [594, 385] on div "Add" at bounding box center [597, 461] width 35 height 16
click at [159, 385] on div "Shapes" at bounding box center [163, 461] width 45 height 16
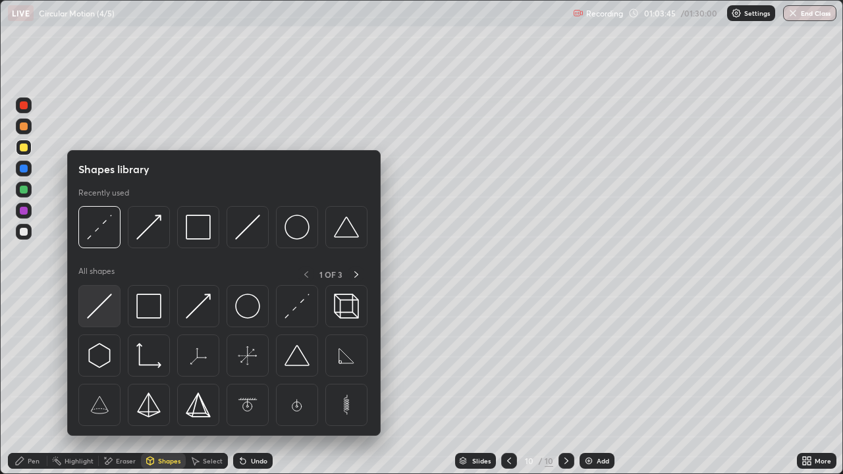
click at [103, 312] on img at bounding box center [99, 306] width 25 height 25
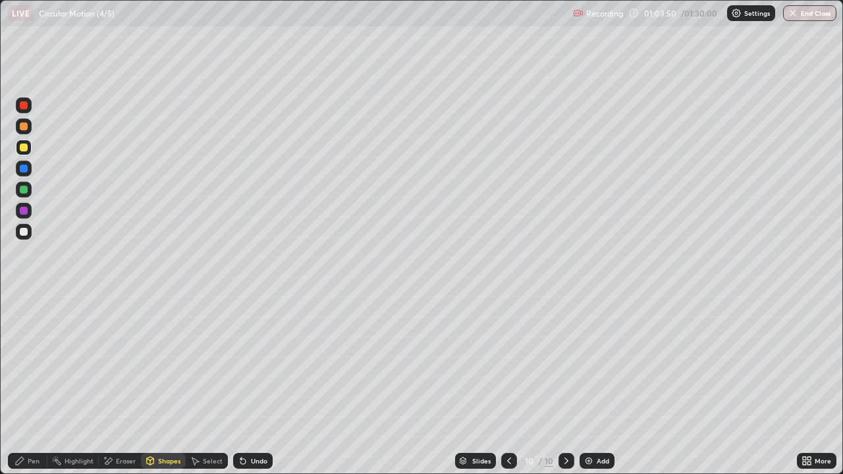
click at [28, 385] on div "Pen" at bounding box center [34, 461] width 12 height 7
click at [256, 385] on div "Undo" at bounding box center [259, 461] width 16 height 7
click at [24, 233] on div at bounding box center [24, 232] width 8 height 8
click at [108, 385] on icon at bounding box center [108, 461] width 7 height 7
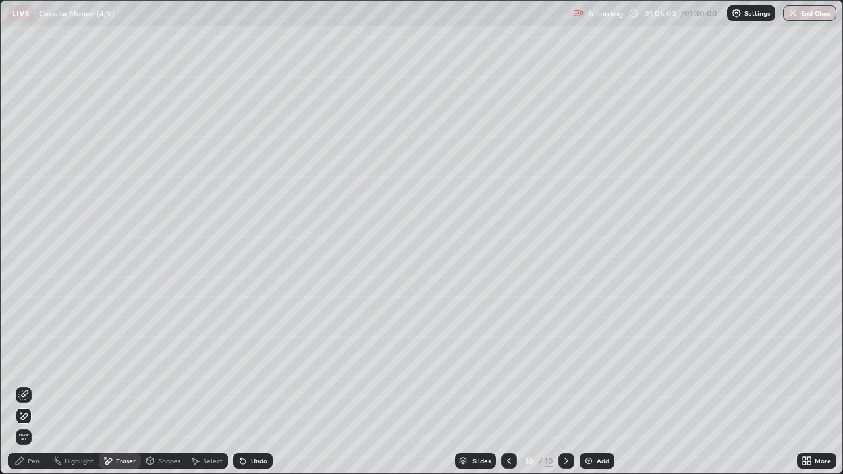
click at [26, 385] on div "Pen" at bounding box center [28, 461] width 40 height 16
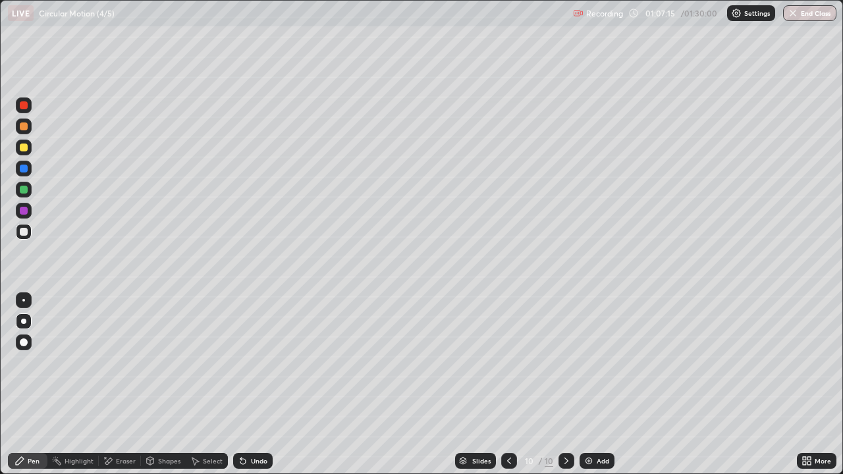
click at [24, 190] on div at bounding box center [24, 190] width 8 height 8
click at [257, 385] on div "Undo" at bounding box center [259, 461] width 16 height 7
click at [123, 385] on div "Eraser" at bounding box center [126, 461] width 20 height 7
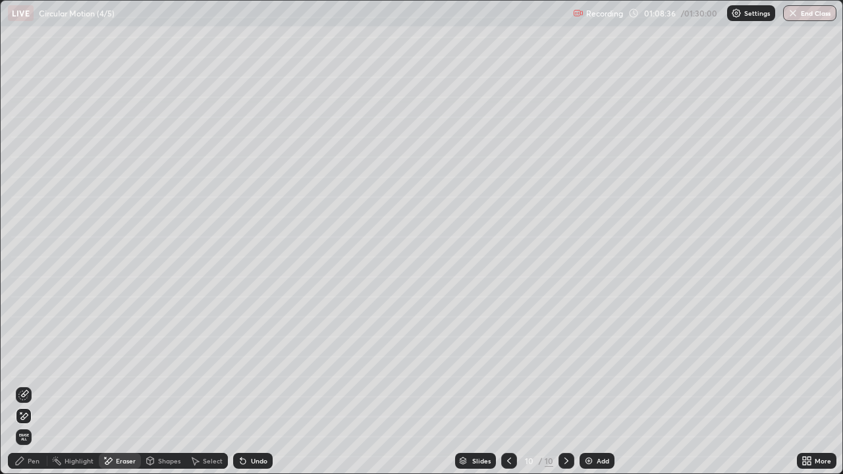
click at [607, 385] on div "Add" at bounding box center [603, 461] width 13 height 7
click at [34, 385] on div "Pen" at bounding box center [34, 461] width 12 height 7
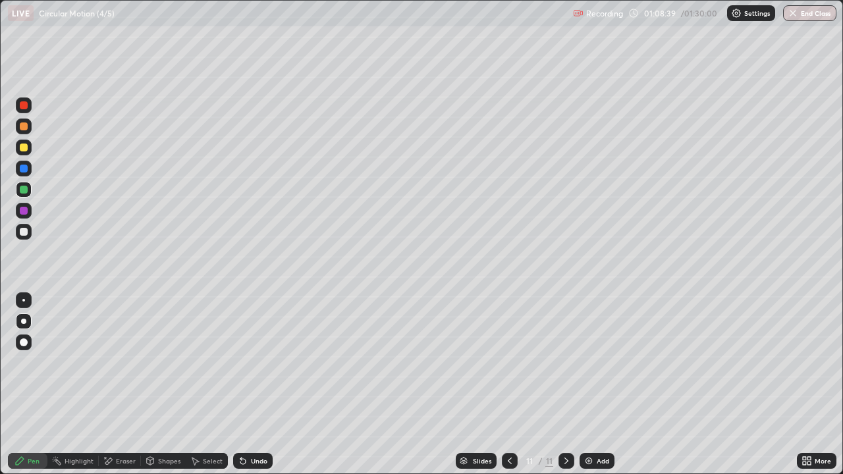
click at [26, 144] on div at bounding box center [24, 148] width 8 height 8
click at [160, 385] on div "Shapes" at bounding box center [169, 461] width 22 height 7
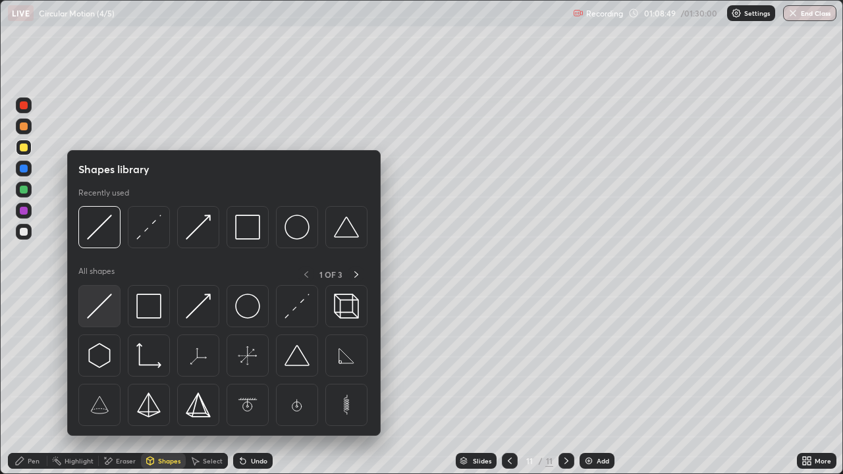
click at [113, 307] on div at bounding box center [99, 306] width 42 height 42
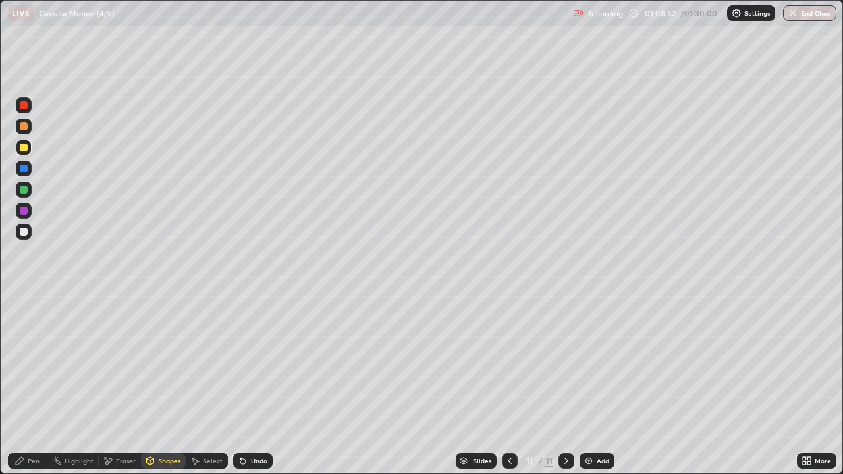
click at [39, 385] on div "Pen" at bounding box center [34, 461] width 12 height 7
click at [203, 385] on div "Select" at bounding box center [213, 461] width 20 height 7
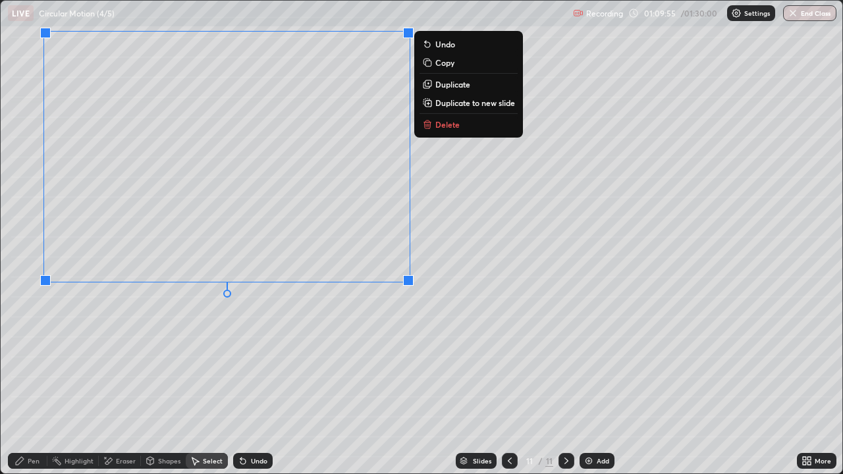
click at [353, 354] on div "0 ° Undo Copy Duplicate Duplicate to new slide Delete" at bounding box center [422, 237] width 842 height 473
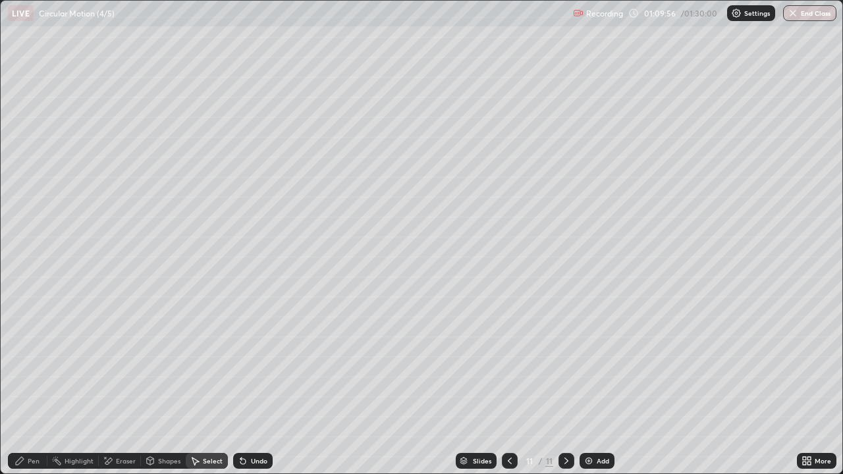
click at [34, 385] on div "Pen" at bounding box center [34, 461] width 12 height 7
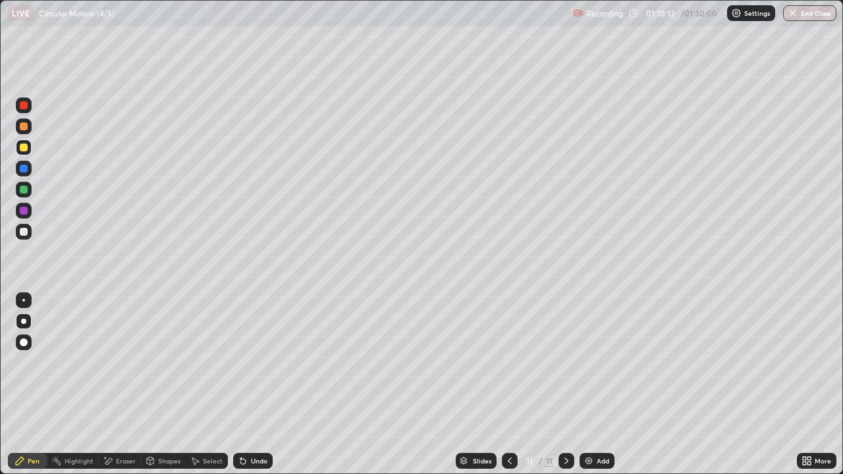
click at [820, 385] on div "More" at bounding box center [823, 461] width 16 height 7
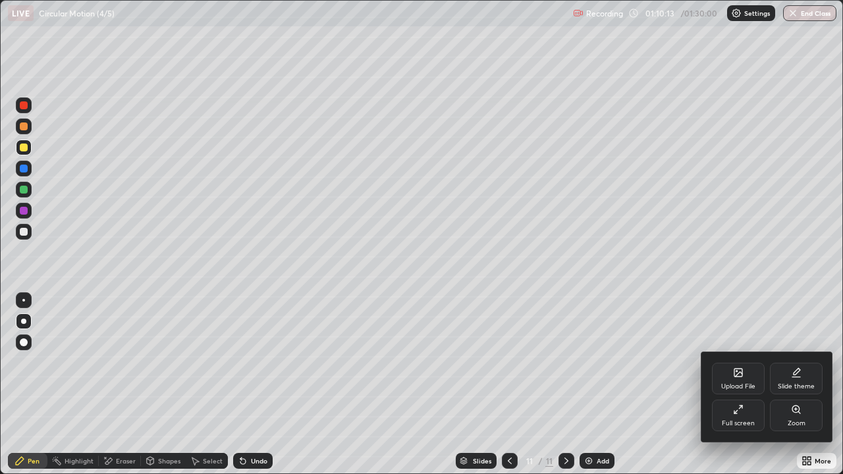
click at [743, 385] on icon at bounding box center [738, 410] width 11 height 11
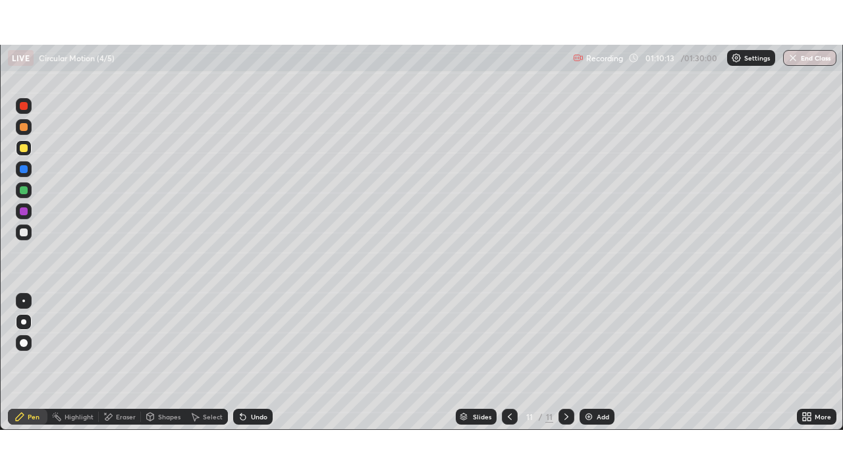
scroll to position [65503, 65045]
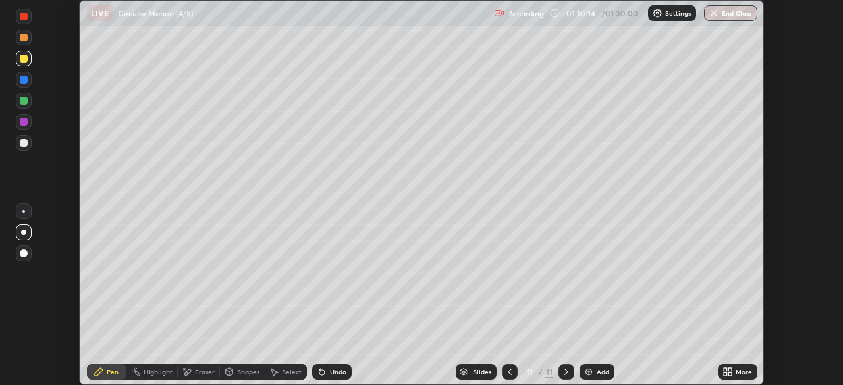
click at [750, 373] on div "More" at bounding box center [744, 372] width 16 height 7
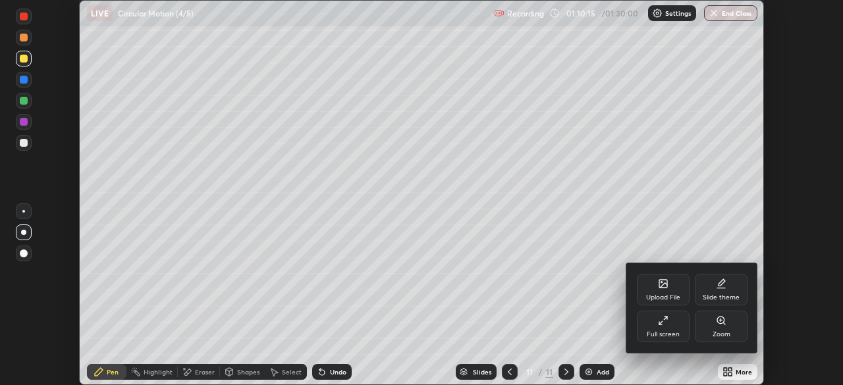
click at [673, 325] on div "Full screen" at bounding box center [663, 327] width 53 height 32
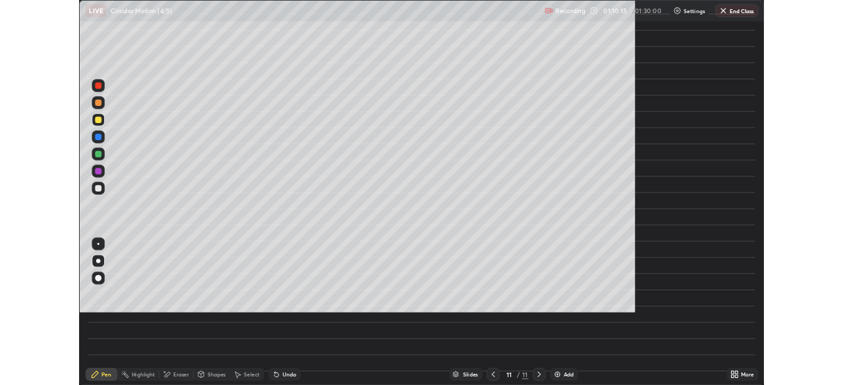
scroll to position [474, 843]
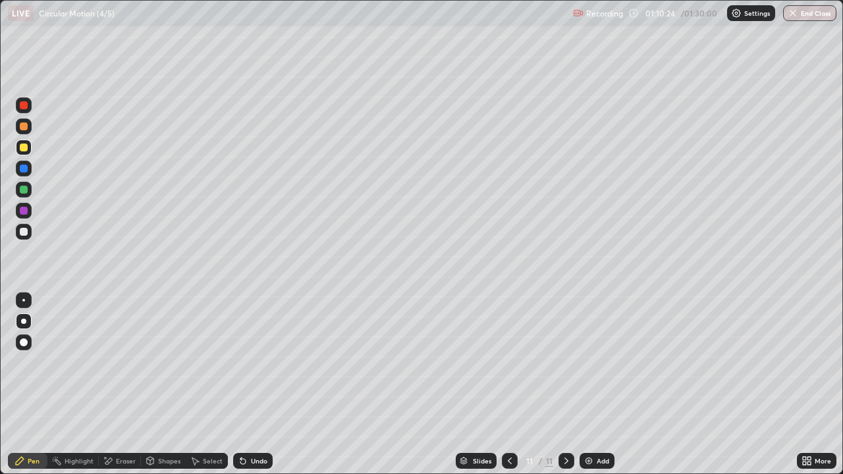
click at [264, 385] on div "Undo" at bounding box center [259, 461] width 16 height 7
click at [261, 385] on div "Undo" at bounding box center [259, 461] width 16 height 7
click at [26, 235] on div at bounding box center [24, 232] width 8 height 8
click at [167, 385] on div "Shapes" at bounding box center [169, 461] width 22 height 7
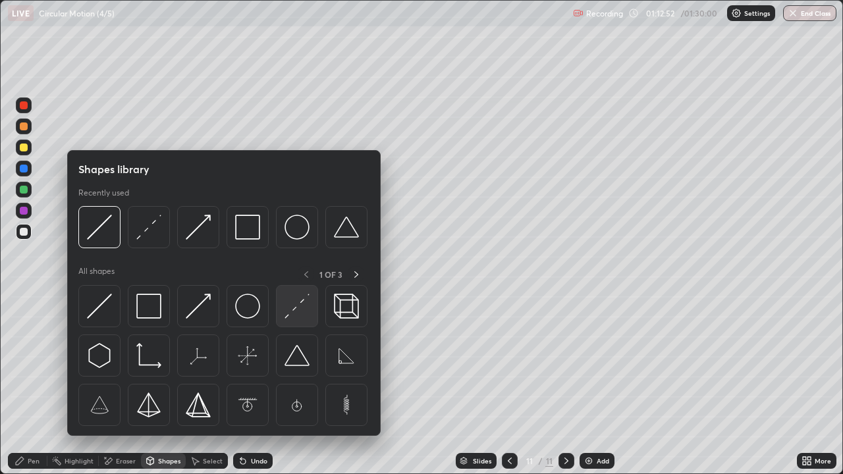
click at [304, 310] on img at bounding box center [297, 306] width 25 height 25
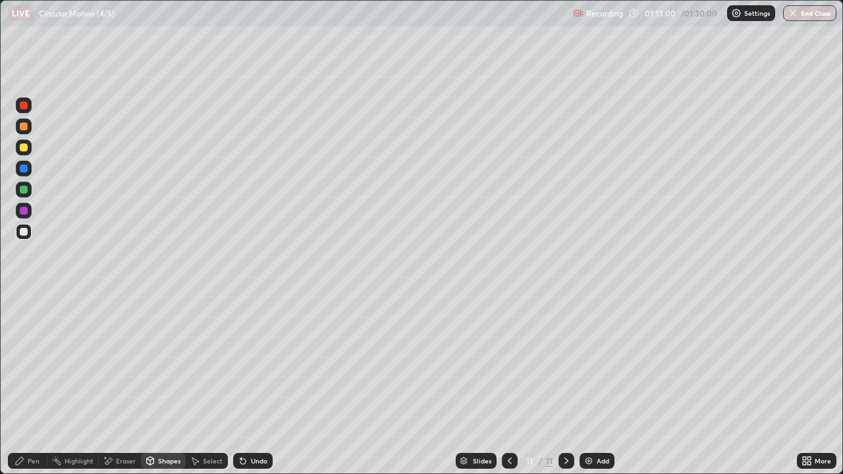
click at [30, 385] on div "Pen" at bounding box center [34, 461] width 12 height 7
click at [586, 385] on img at bounding box center [589, 461] width 11 height 11
click at [26, 153] on div at bounding box center [24, 148] width 16 height 16
click at [165, 385] on div "Shapes" at bounding box center [169, 461] width 22 height 7
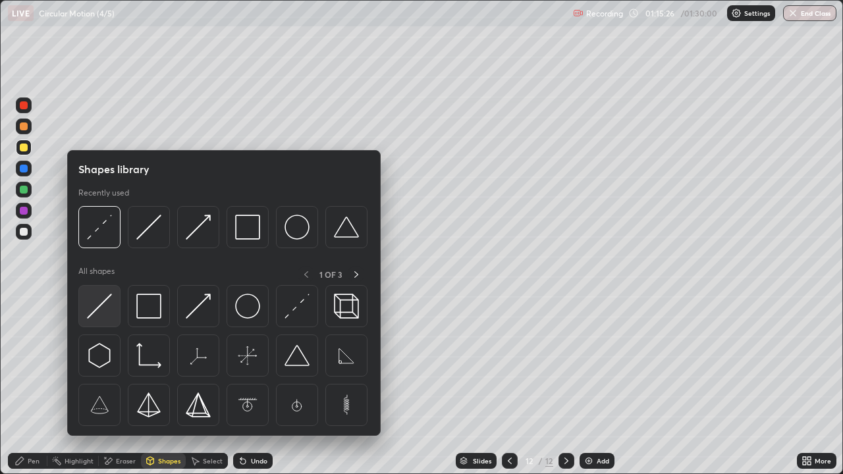
click at [107, 310] on img at bounding box center [99, 306] width 25 height 25
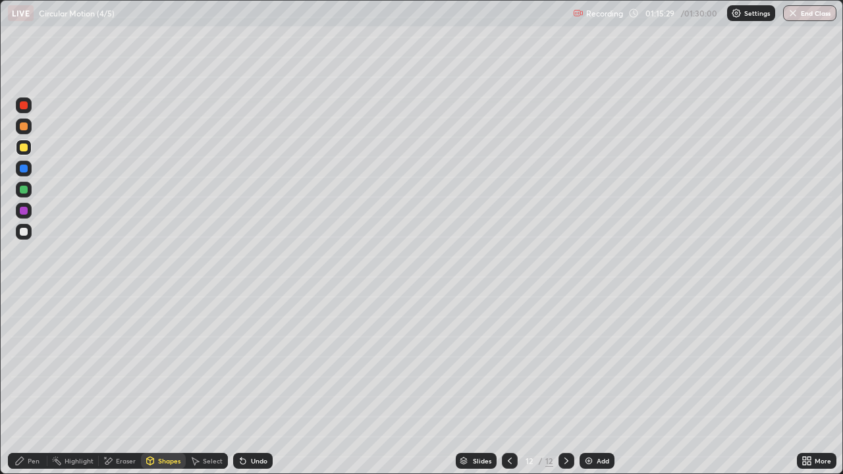
click at [150, 385] on icon at bounding box center [150, 460] width 7 height 2
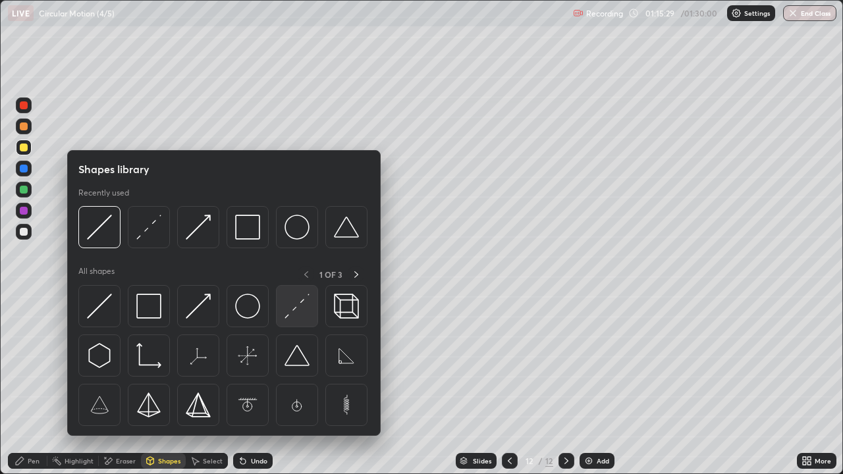
click at [296, 308] on img at bounding box center [297, 306] width 25 height 25
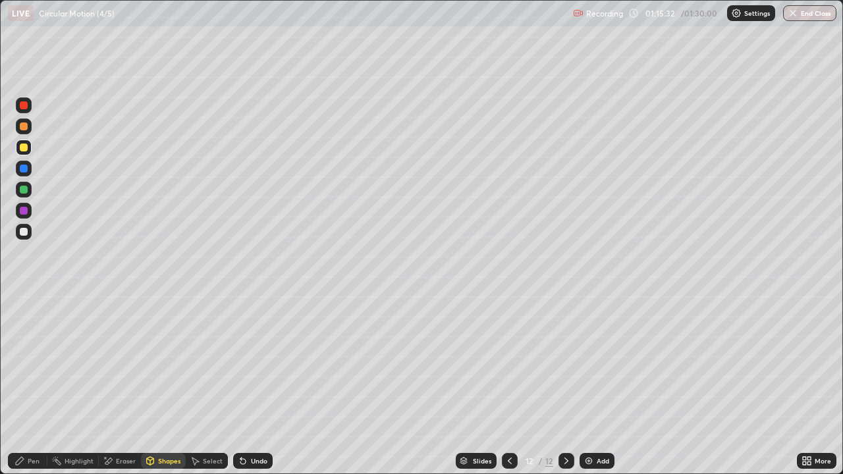
click at [31, 385] on div "Pen" at bounding box center [34, 461] width 12 height 7
click at [155, 385] on div "Shapes" at bounding box center [163, 461] width 45 height 16
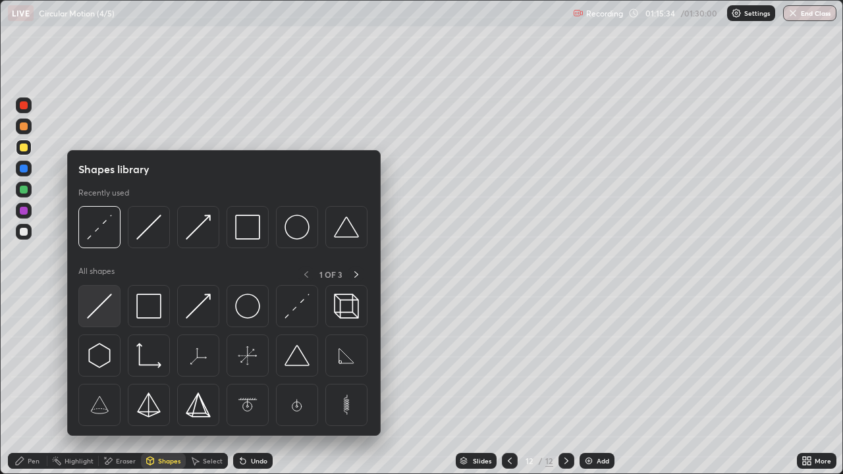
click at [103, 308] on img at bounding box center [99, 306] width 25 height 25
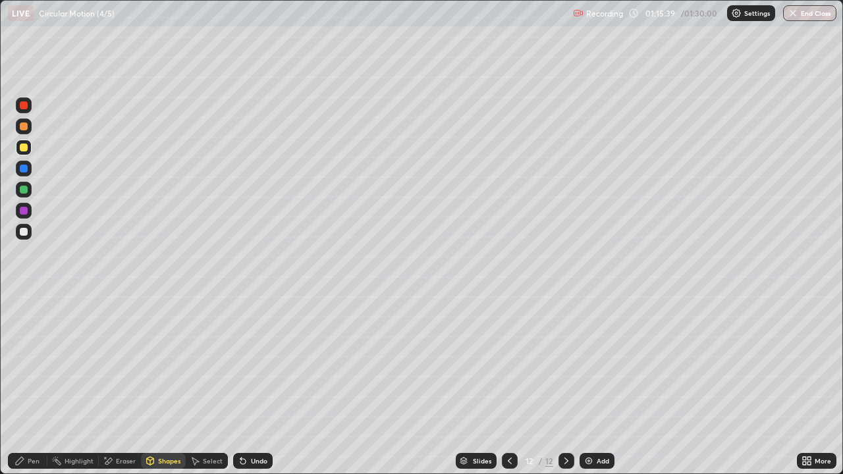
click at [25, 385] on div "Pen" at bounding box center [28, 461] width 40 height 16
click at [169, 385] on div "Shapes" at bounding box center [169, 461] width 22 height 7
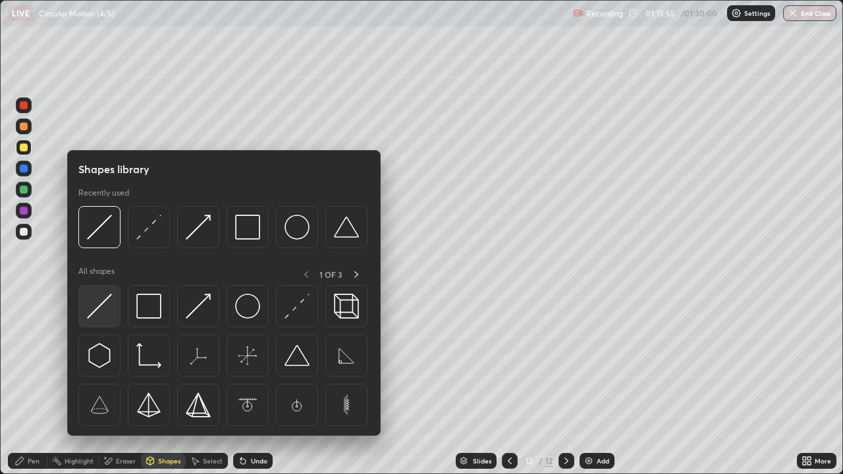
click at [109, 307] on img at bounding box center [99, 306] width 25 height 25
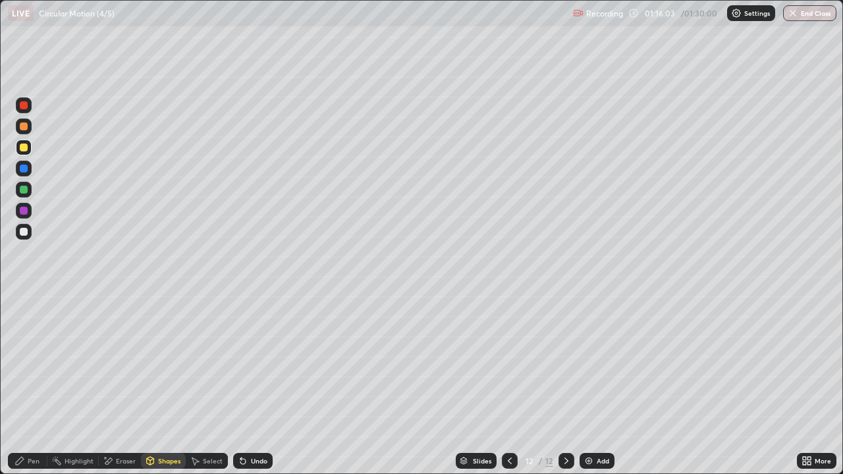
click at [40, 385] on div "Pen" at bounding box center [28, 461] width 40 height 16
click at [254, 385] on div "Undo" at bounding box center [253, 461] width 40 height 16
click at [251, 385] on div "Undo" at bounding box center [259, 461] width 16 height 7
click at [248, 385] on div "Undo" at bounding box center [253, 461] width 40 height 16
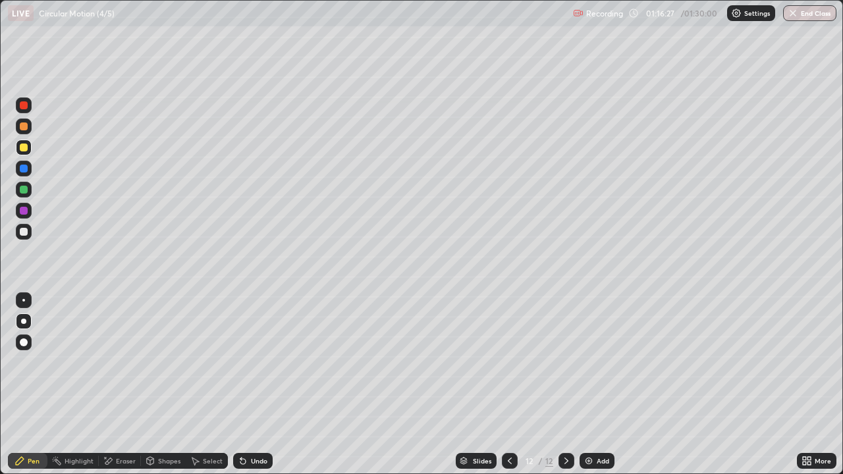
click at [247, 385] on div "Undo" at bounding box center [253, 461] width 40 height 16
click at [24, 232] on div at bounding box center [24, 232] width 8 height 8
click at [24, 148] on div at bounding box center [24, 148] width 8 height 8
click at [170, 385] on div "Shapes" at bounding box center [169, 461] width 22 height 7
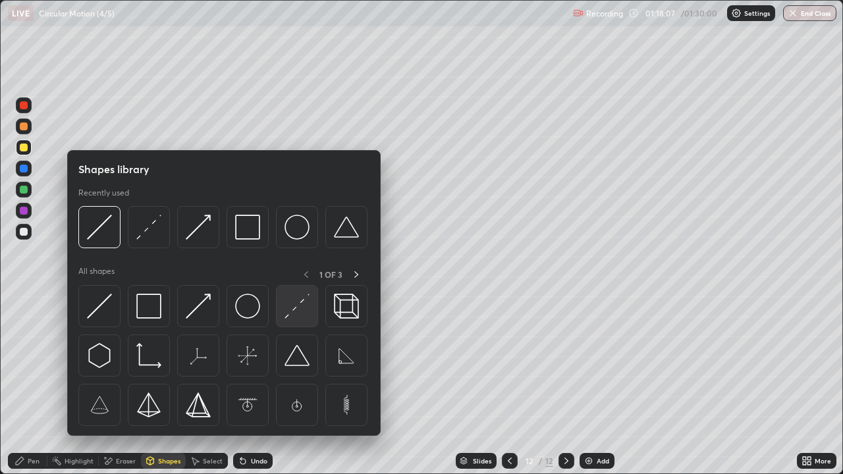
click at [293, 320] on div at bounding box center [297, 306] width 42 height 42
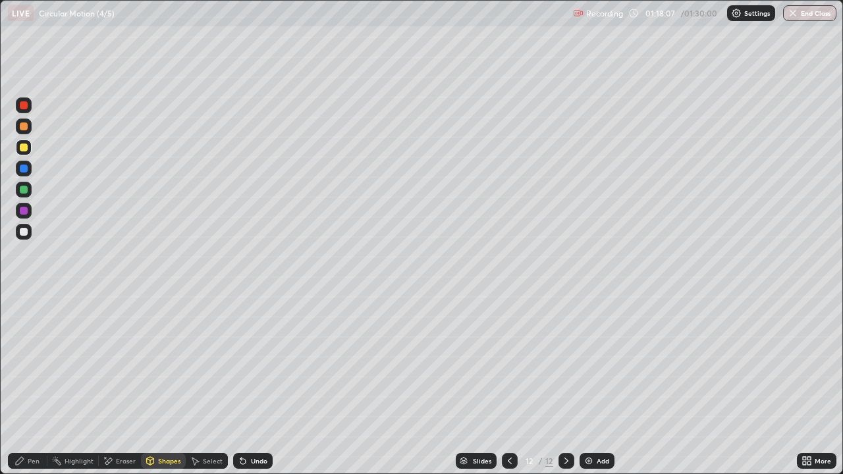
click at [24, 231] on div at bounding box center [24, 232] width 8 height 8
click at [26, 385] on div "Pen" at bounding box center [28, 461] width 40 height 16
click at [251, 385] on div "Undo" at bounding box center [259, 461] width 16 height 7
click at [252, 385] on div "Undo" at bounding box center [259, 461] width 16 height 7
click at [254, 385] on div "Undo" at bounding box center [259, 461] width 16 height 7
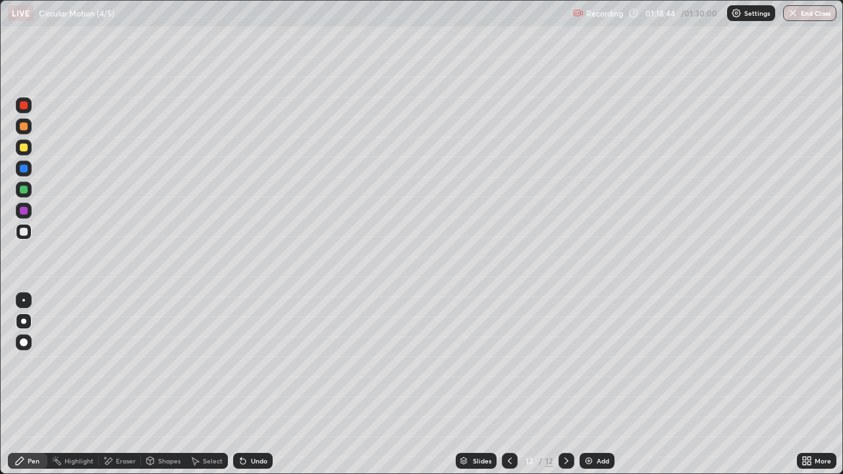
click at [254, 385] on div "Undo" at bounding box center [259, 461] width 16 height 7
click at [252, 385] on div "Undo" at bounding box center [259, 461] width 16 height 7
click at [206, 385] on div "Select" at bounding box center [207, 461] width 42 height 16
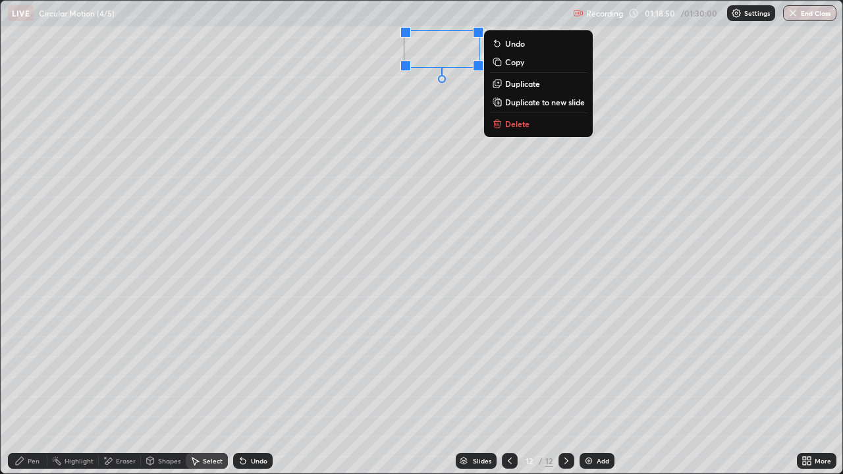
click at [26, 385] on div "Pen" at bounding box center [28, 461] width 40 height 16
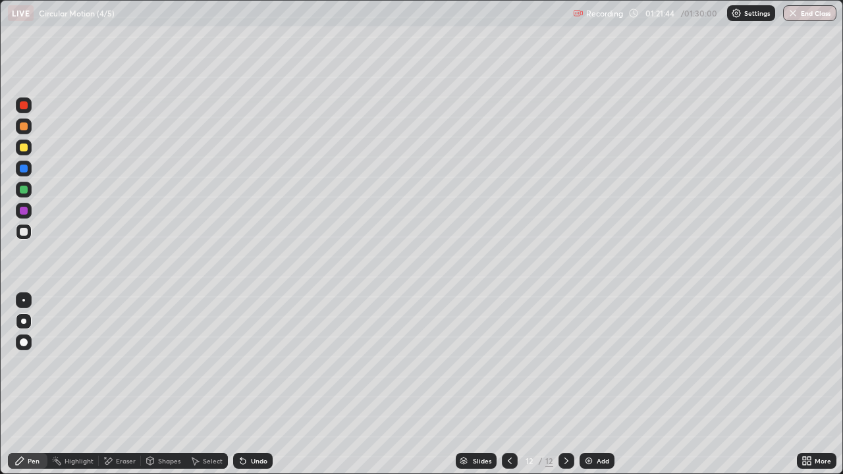
click at [597, 385] on div "Add" at bounding box center [603, 461] width 13 height 7
click at [24, 148] on div at bounding box center [24, 148] width 8 height 8
click at [816, 385] on div "More" at bounding box center [823, 461] width 16 height 7
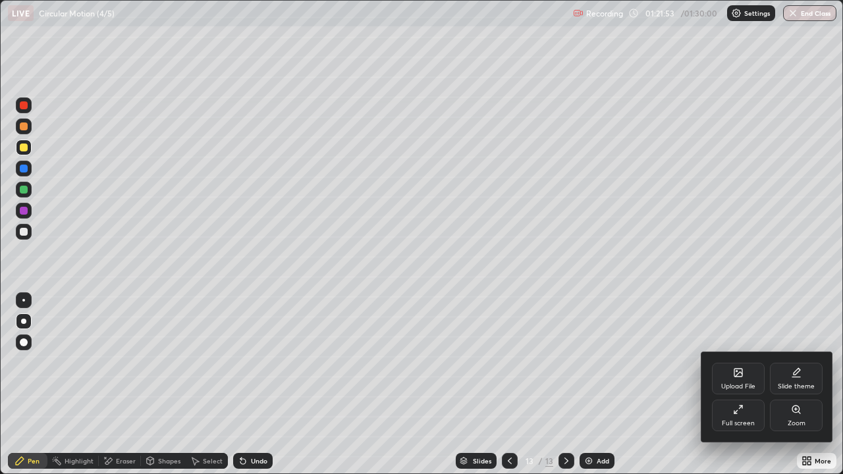
click at [748, 385] on div "Full screen" at bounding box center [738, 416] width 53 height 32
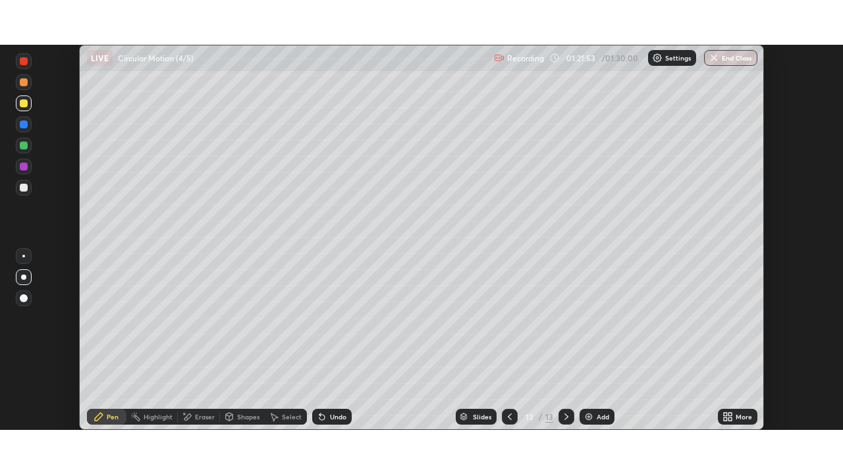
scroll to position [65503, 65045]
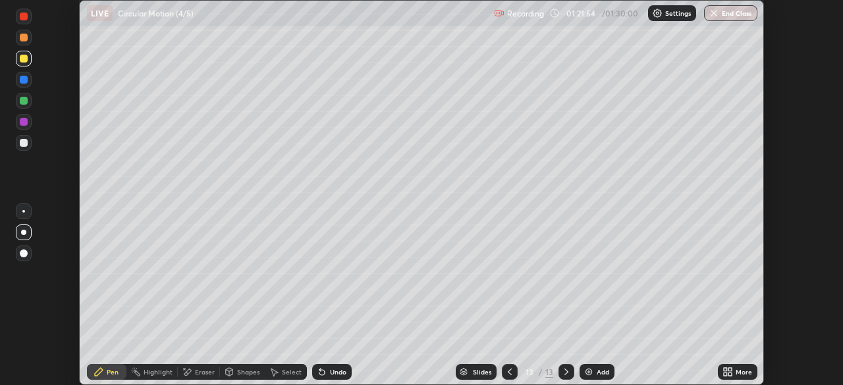
click at [743, 372] on div "More" at bounding box center [744, 372] width 16 height 7
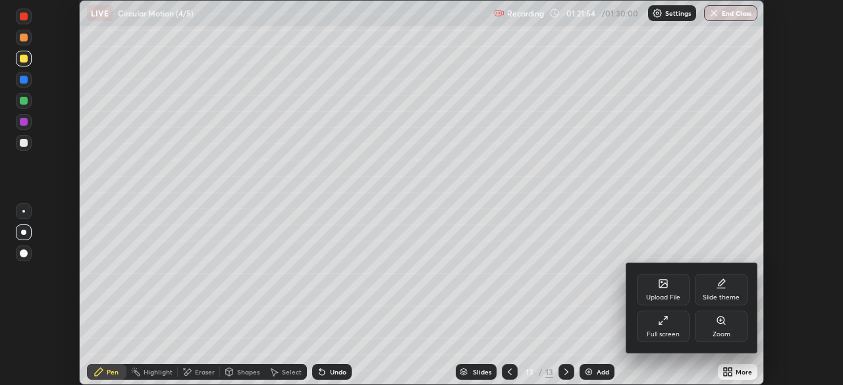
click at [669, 326] on div "Full screen" at bounding box center [663, 327] width 53 height 32
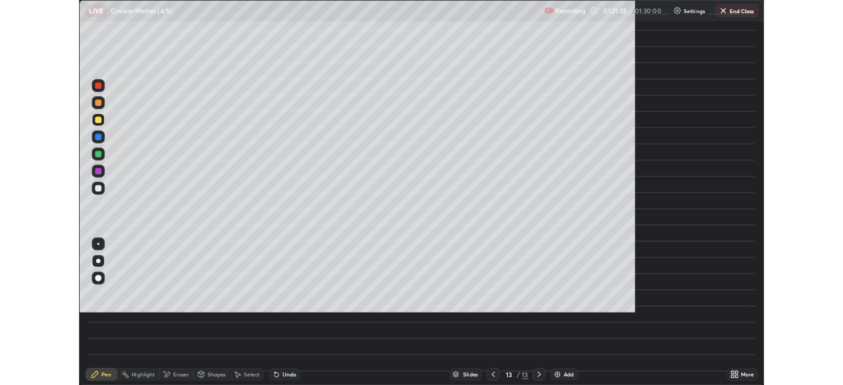
scroll to position [474, 843]
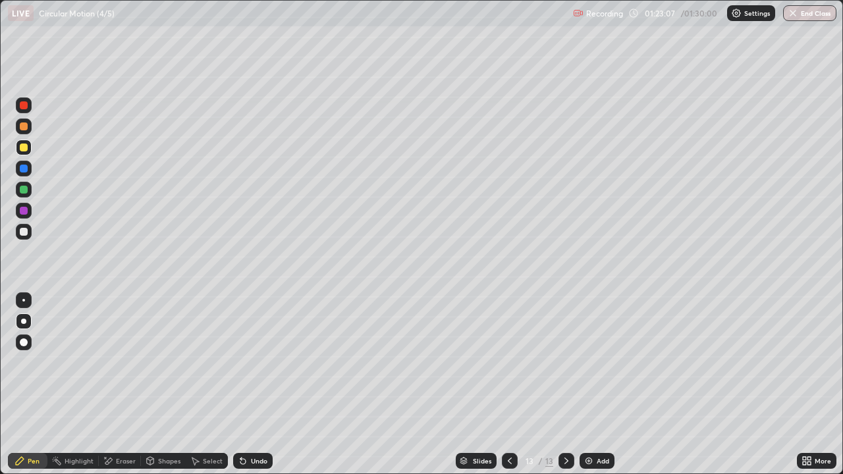
click at [251, 385] on div "Undo" at bounding box center [259, 461] width 16 height 7
click at [208, 385] on div "Select" at bounding box center [207, 461] width 42 height 16
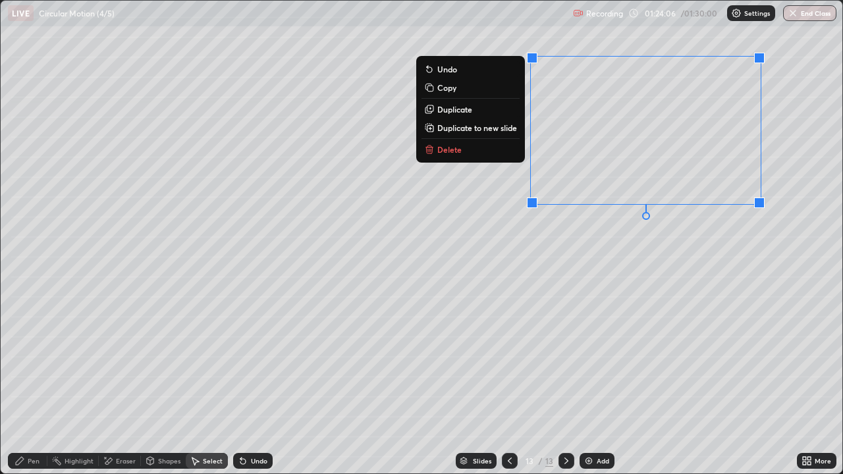
click at [543, 290] on div "0 ° Undo Copy Duplicate Duplicate to new slide Delete" at bounding box center [422, 237] width 842 height 473
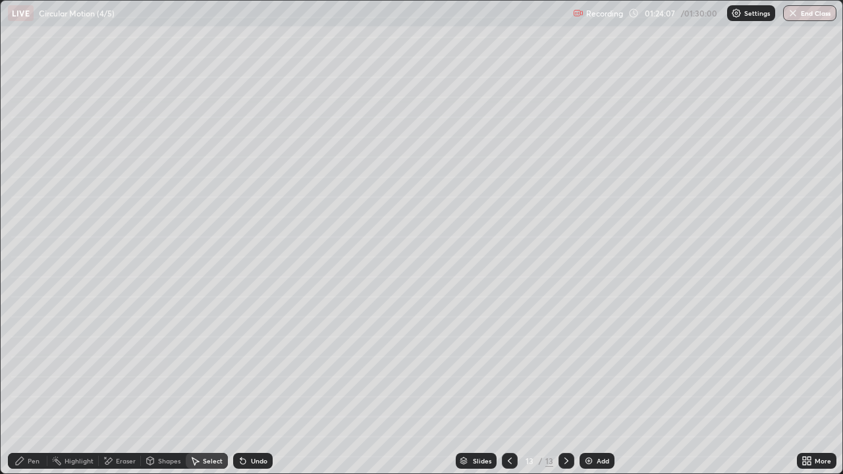
click at [28, 385] on div "Pen" at bounding box center [34, 461] width 12 height 7
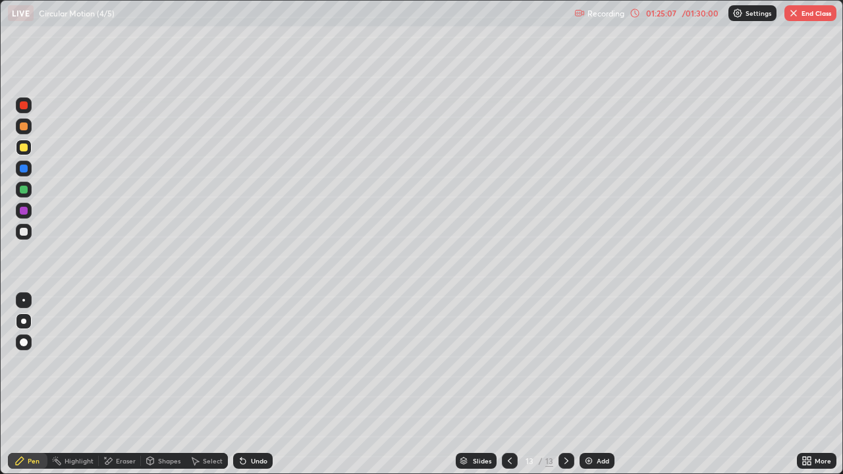
click at [27, 233] on div at bounding box center [24, 232] width 8 height 8
click at [810, 385] on icon at bounding box center [809, 458] width 3 height 3
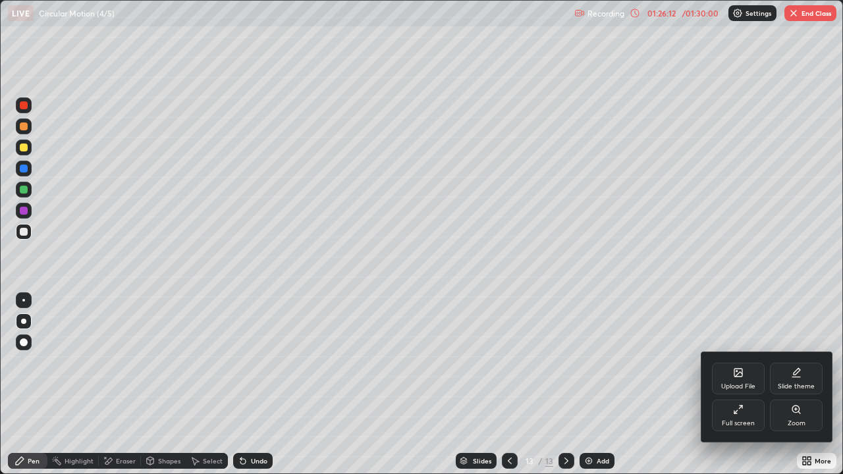
click at [739, 385] on div "Full screen" at bounding box center [738, 416] width 53 height 32
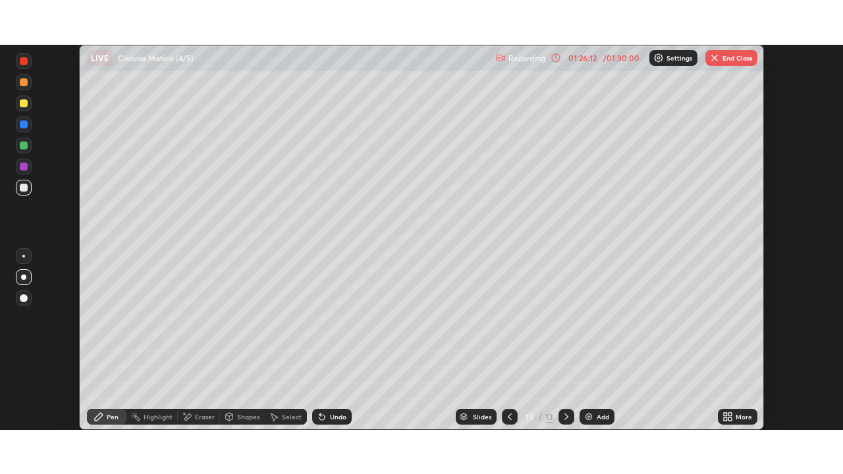
scroll to position [65503, 65045]
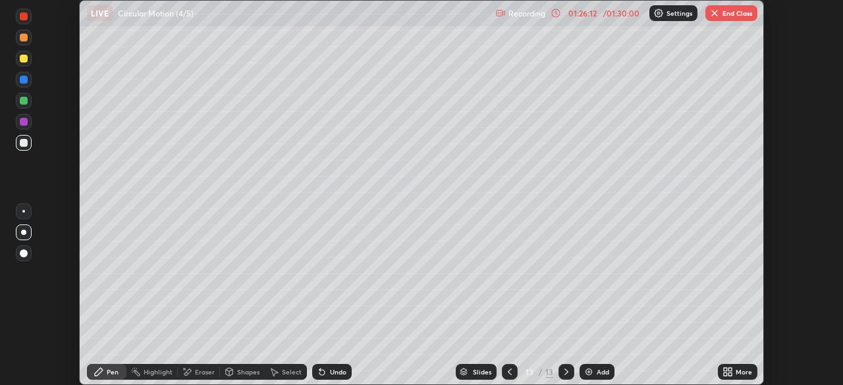
click at [732, 372] on icon at bounding box center [728, 372] width 11 height 11
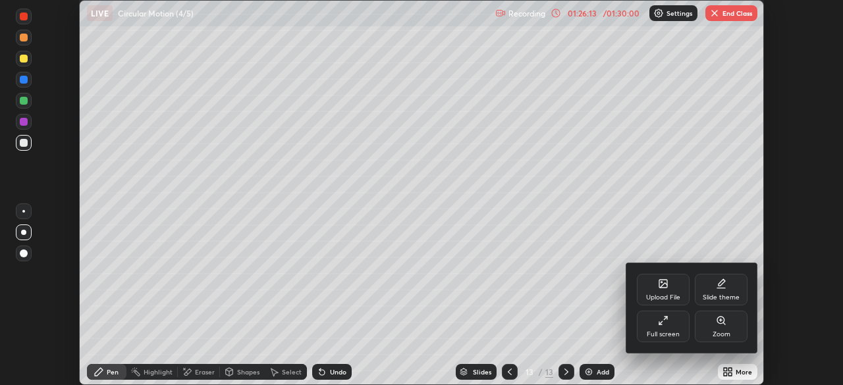
click at [654, 324] on div "Full screen" at bounding box center [663, 327] width 53 height 32
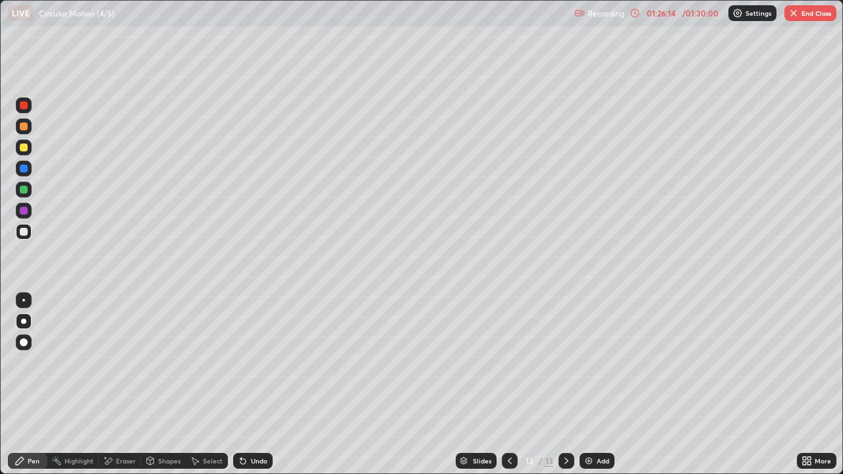
scroll to position [474, 843]
click at [20, 238] on div at bounding box center [24, 232] width 16 height 16
click at [25, 188] on div at bounding box center [24, 190] width 8 height 8
click at [24, 232] on div at bounding box center [24, 232] width 8 height 8
click at [704, 14] on div "/ 01:30:00" at bounding box center [700, 13] width 41 height 8
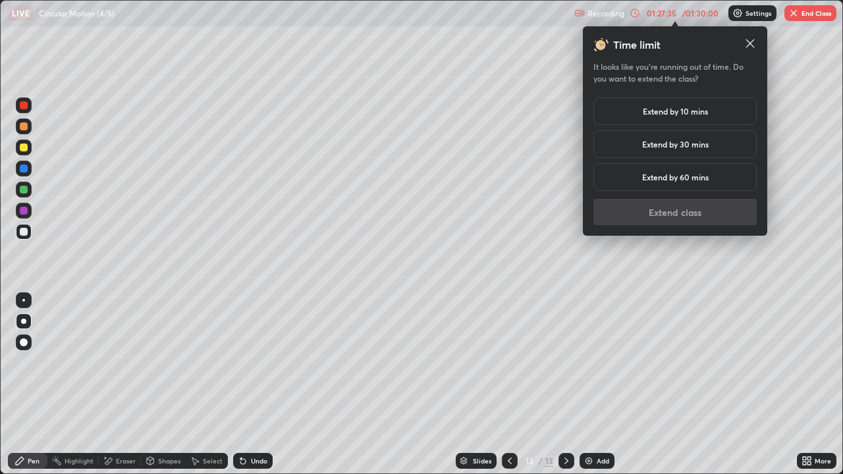
click at [704, 115] on h5 "Extend by 10 mins" at bounding box center [675, 111] width 65 height 12
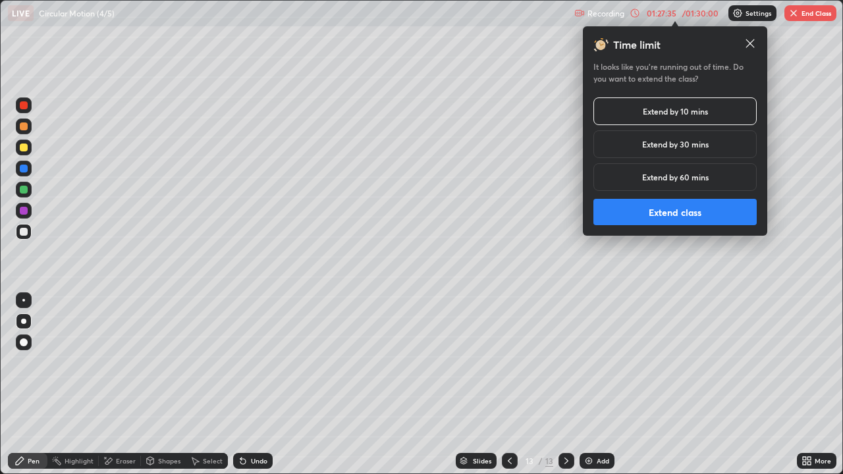
click at [693, 212] on button "Extend class" at bounding box center [675, 212] width 163 height 26
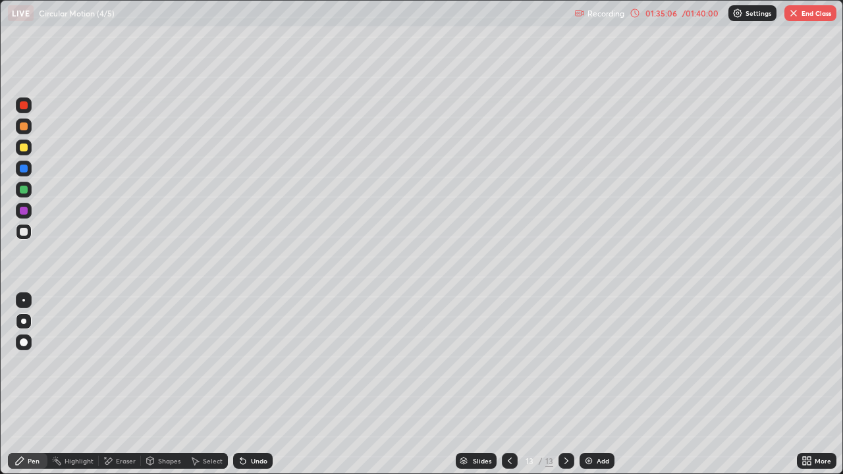
click at [795, 16] on img "button" at bounding box center [794, 13] width 11 height 11
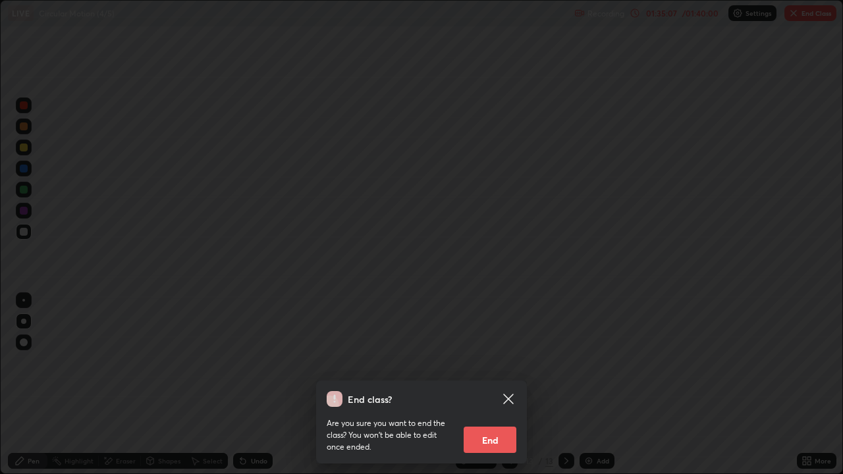
click at [497, 385] on button "End" at bounding box center [490, 440] width 53 height 26
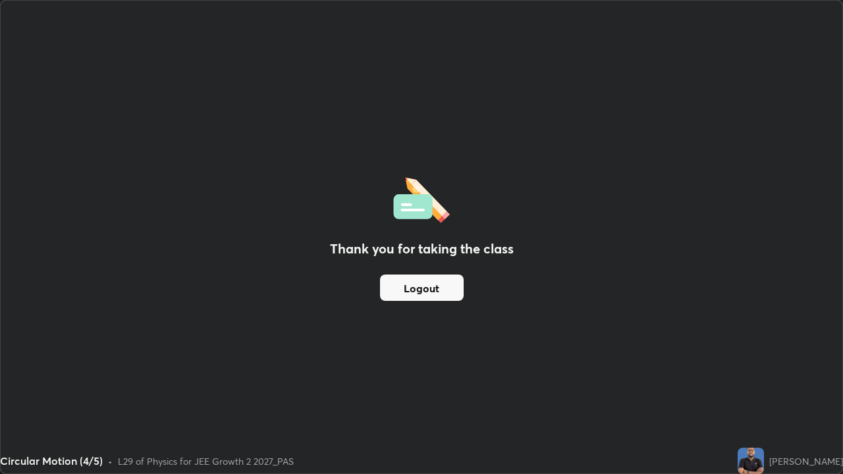
click at [438, 297] on button "Logout" at bounding box center [422, 288] width 84 height 26
